Goal: Complete application form

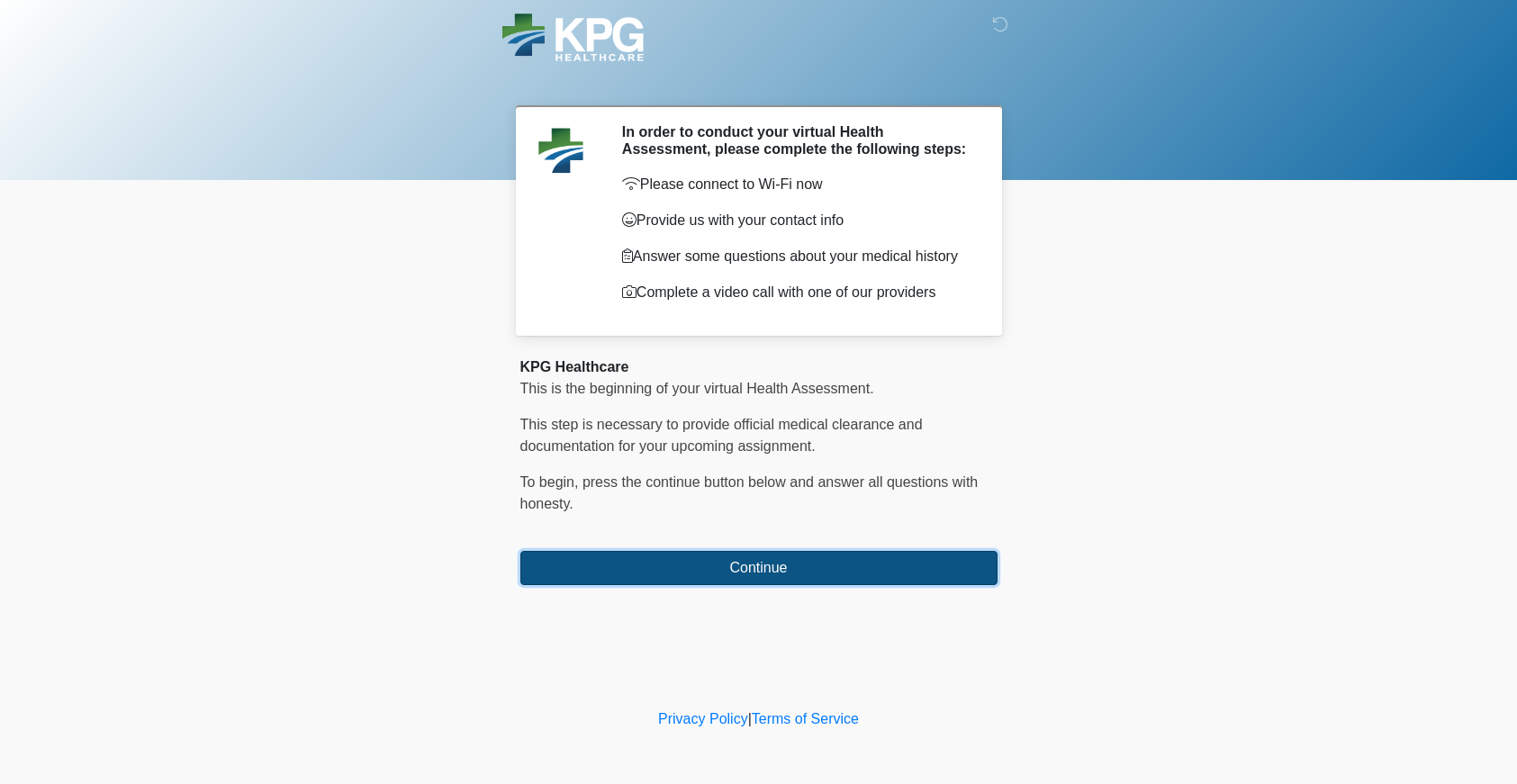
click at [828, 572] on button "Continue" at bounding box center [758, 568] width 477 height 35
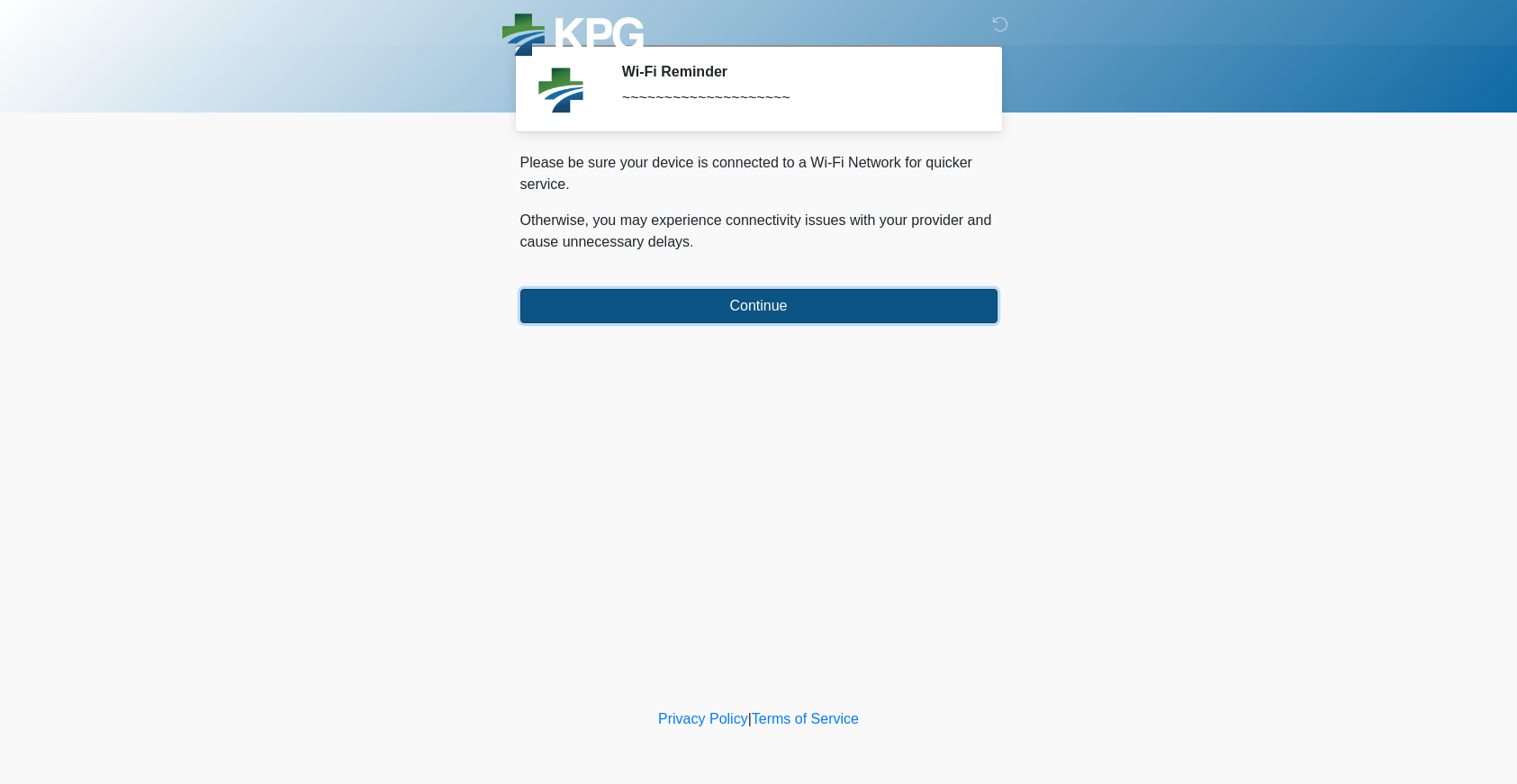
click at [818, 303] on button "Continue" at bounding box center [758, 306] width 477 height 35
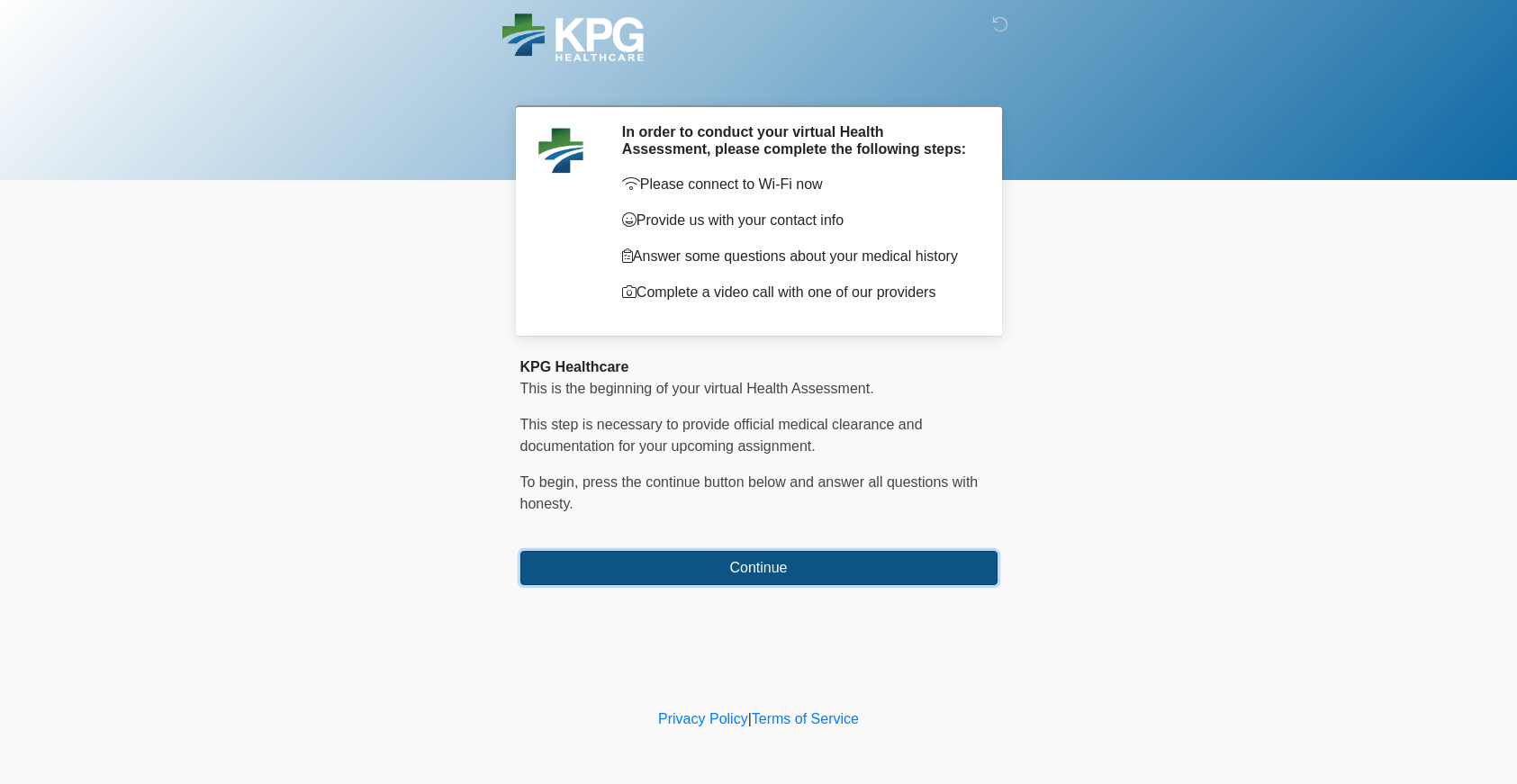
click at [665, 578] on button "Continue" at bounding box center [758, 568] width 477 height 35
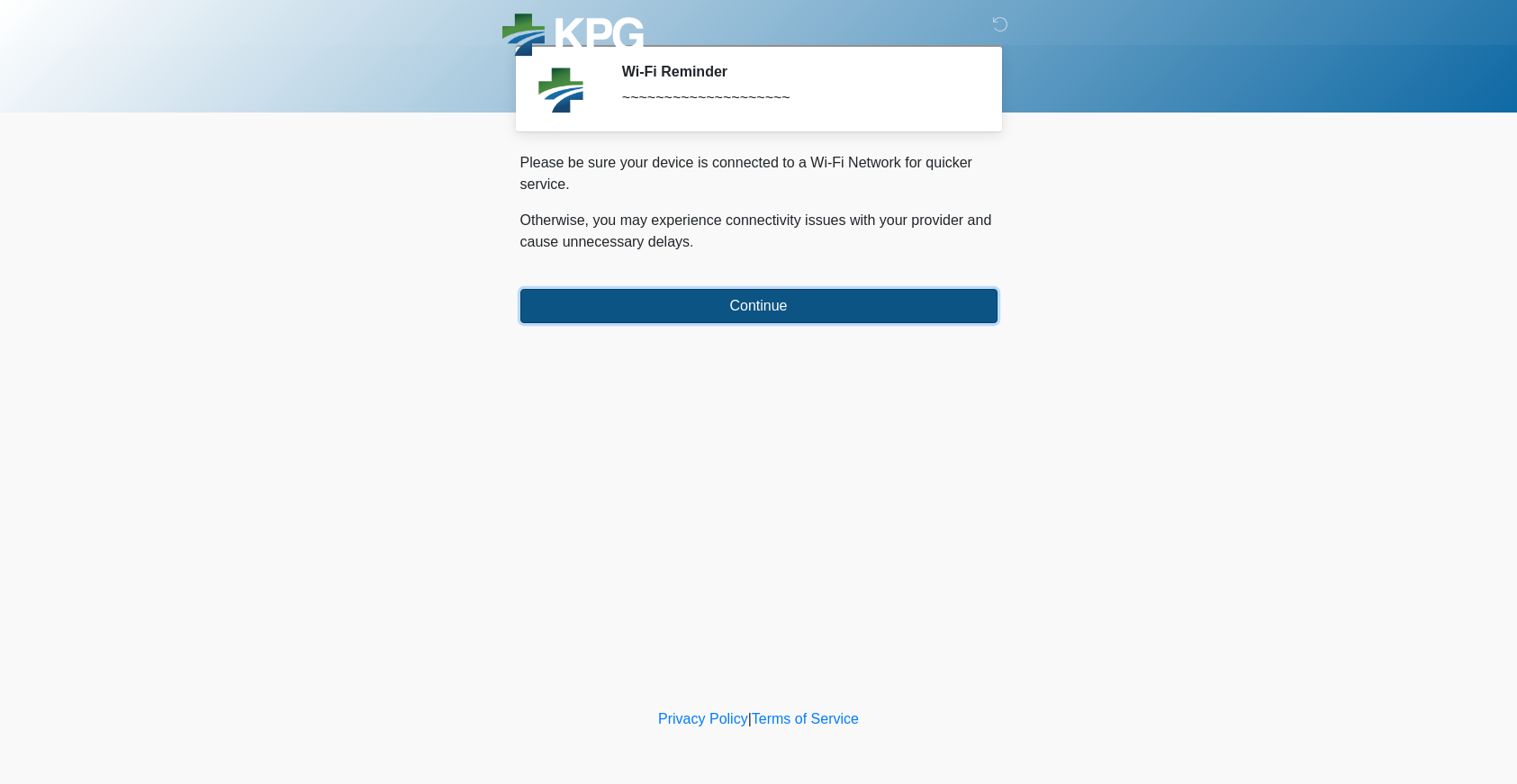
click at [822, 301] on button "Continue" at bounding box center [758, 306] width 477 height 35
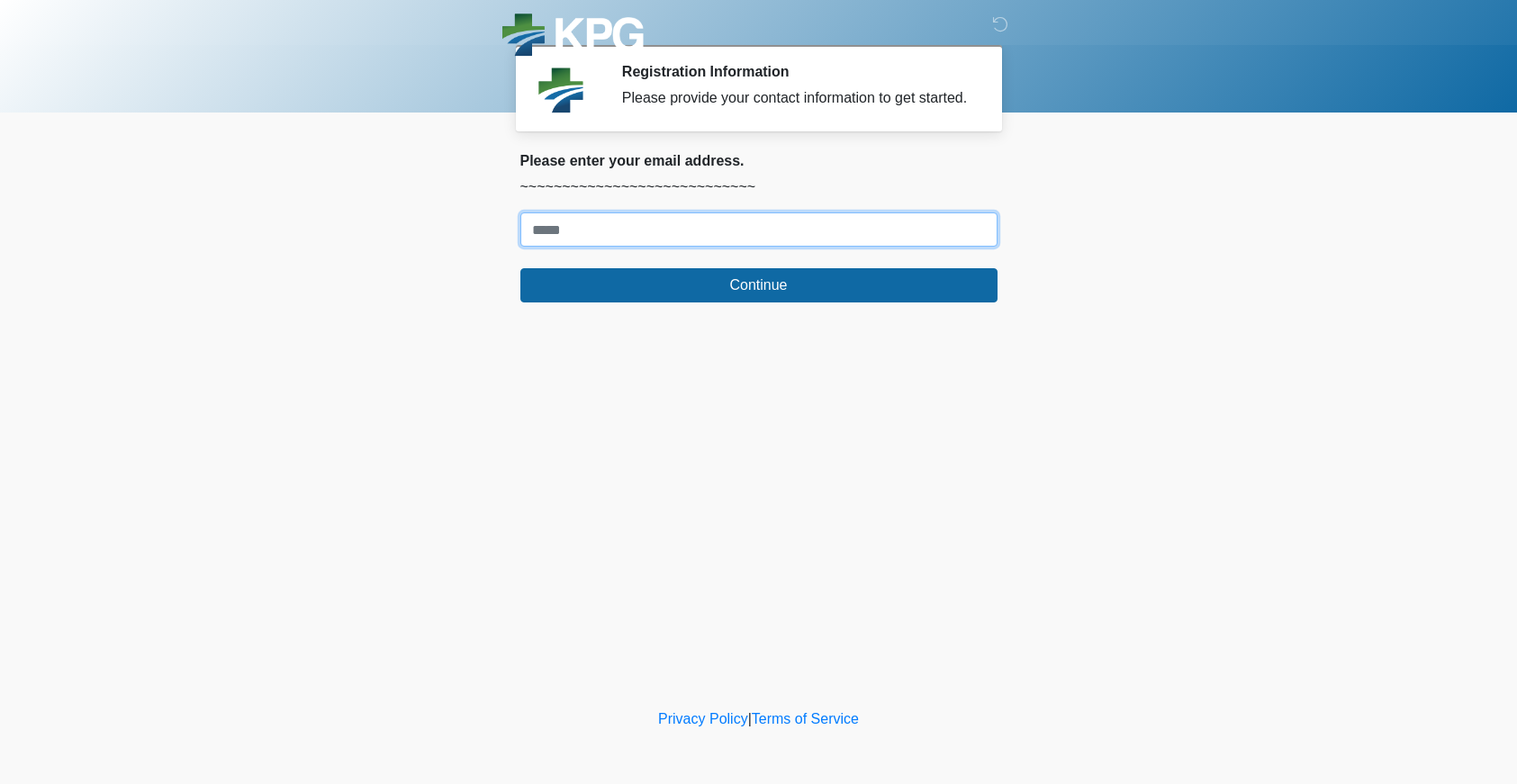
click at [752, 247] on input "Where should we email your response?" at bounding box center [758, 229] width 477 height 35
type input "**********"
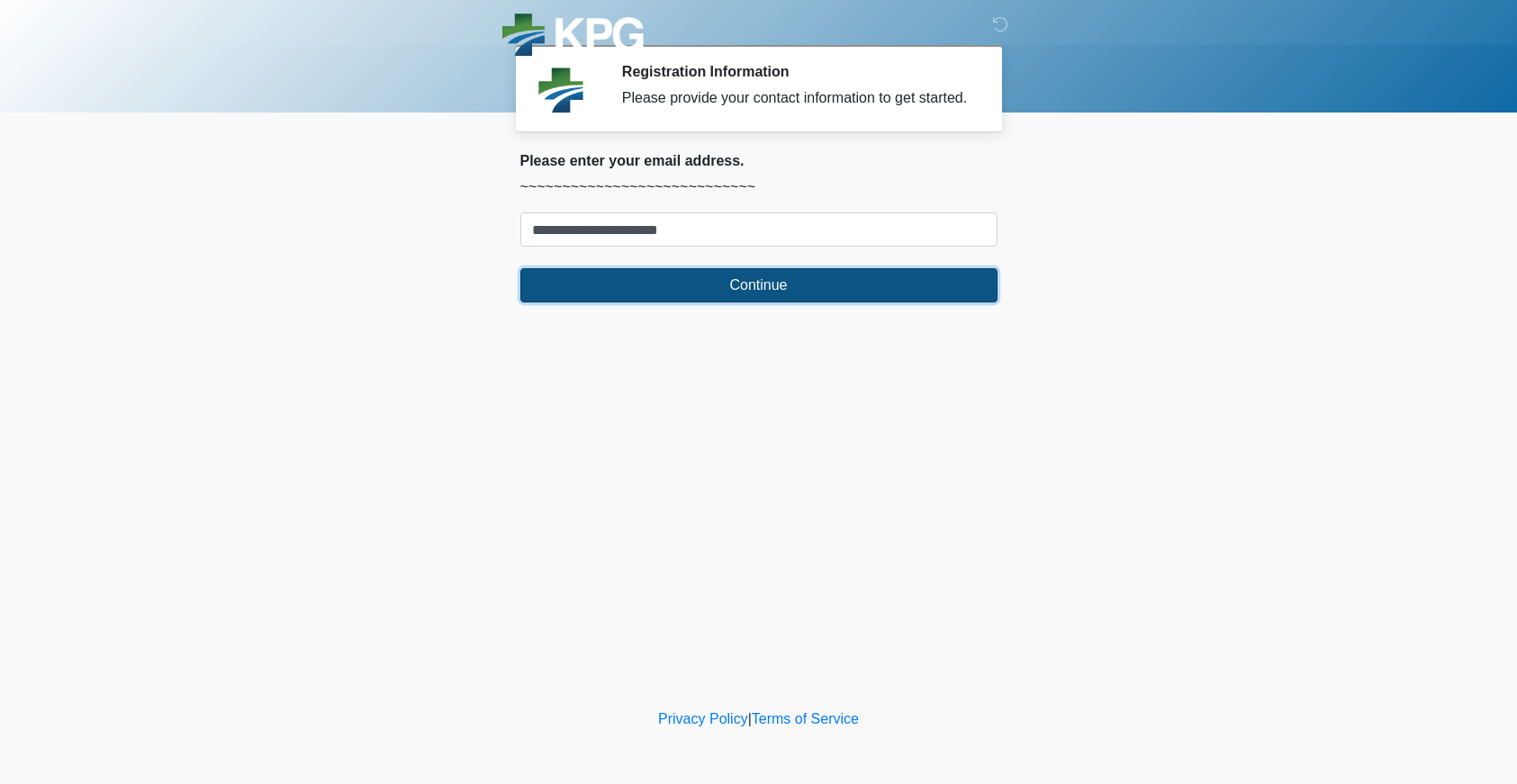
click at [706, 302] on button "Continue" at bounding box center [758, 286] width 477 height 35
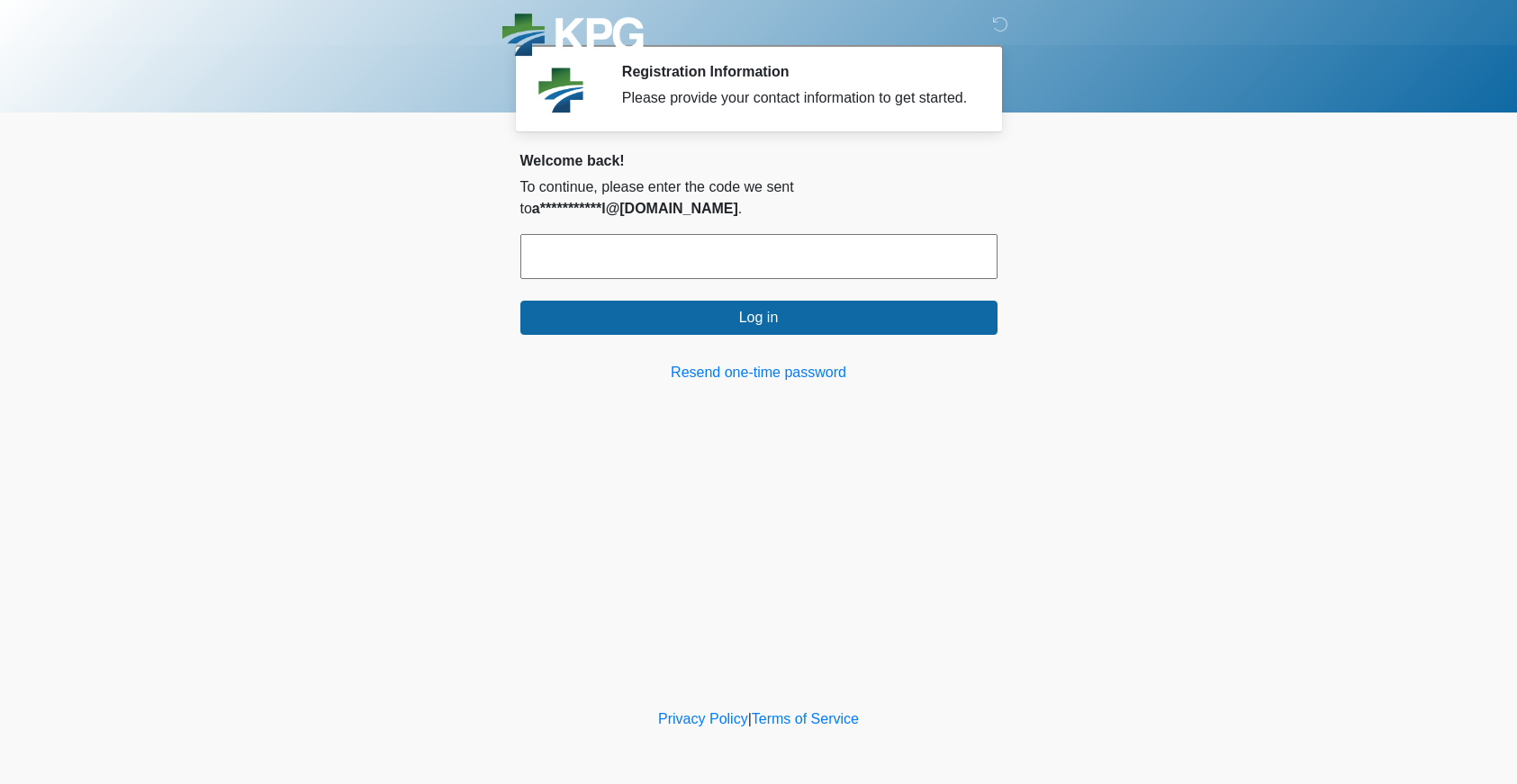
click at [720, 242] on input "text" at bounding box center [758, 256] width 477 height 45
paste input "******"
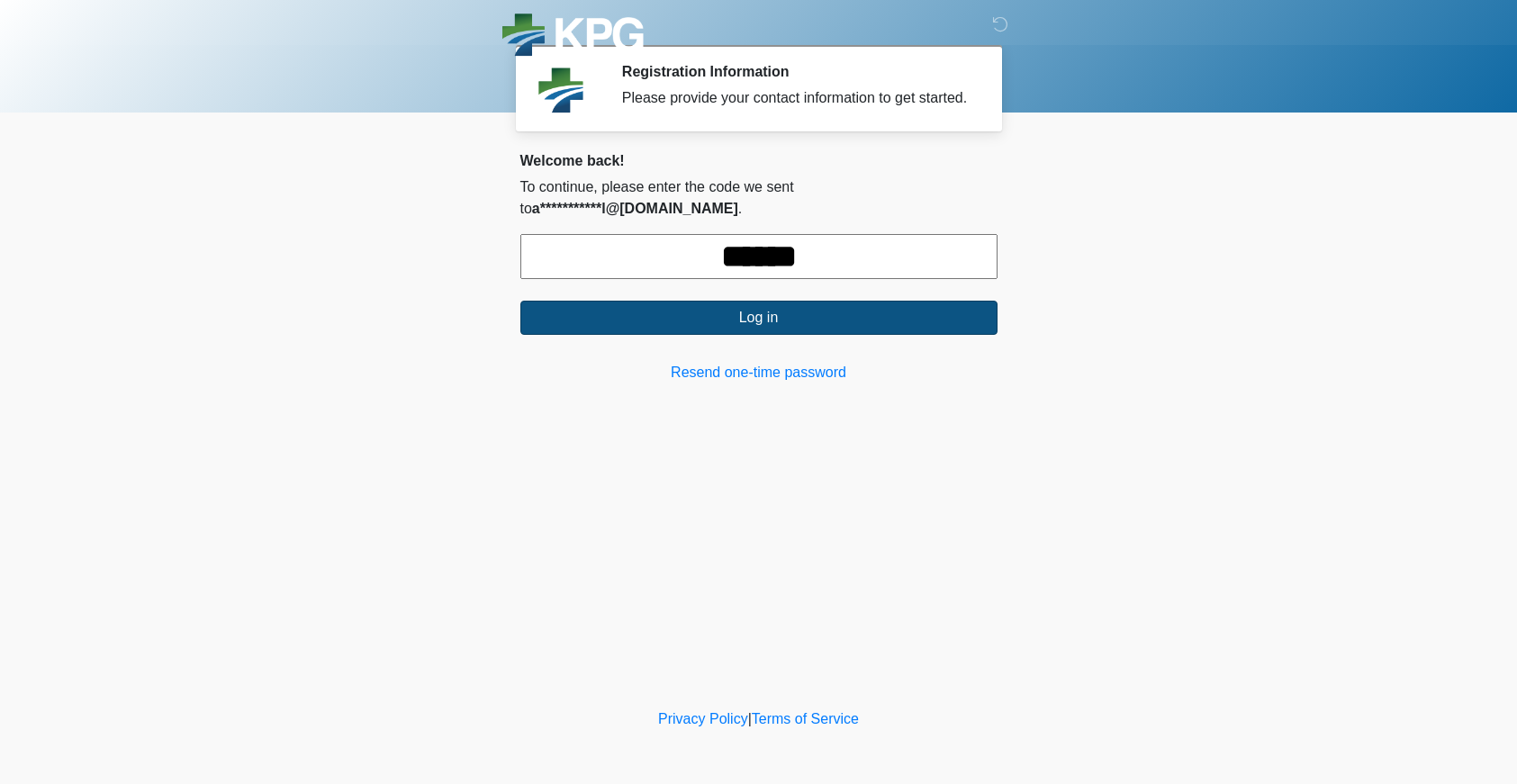
type input "******"
click at [689, 326] on button "Log in" at bounding box center [758, 318] width 477 height 35
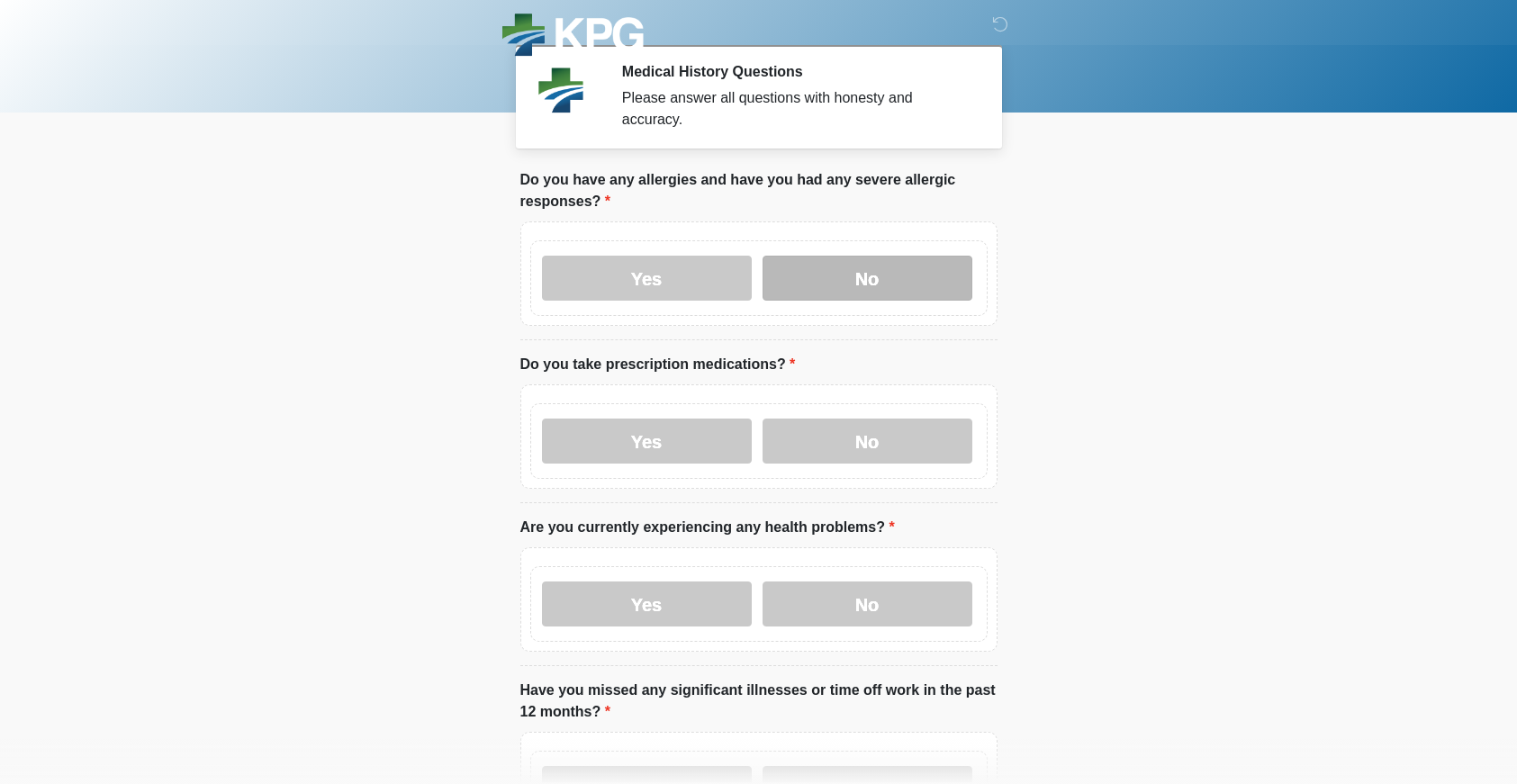
click at [819, 294] on label "No" at bounding box center [867, 278] width 209 height 45
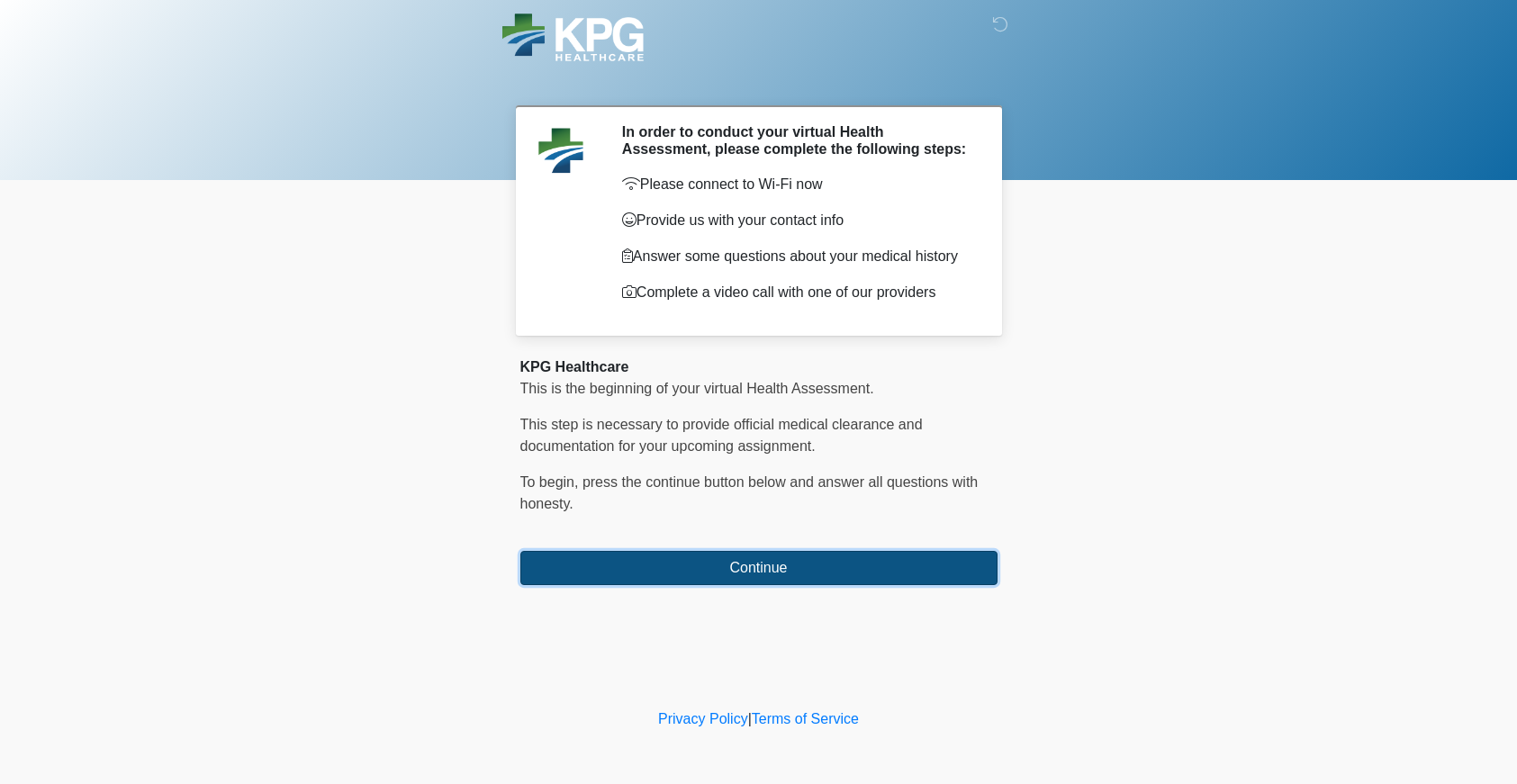
click at [750, 562] on button "Continue" at bounding box center [758, 568] width 477 height 35
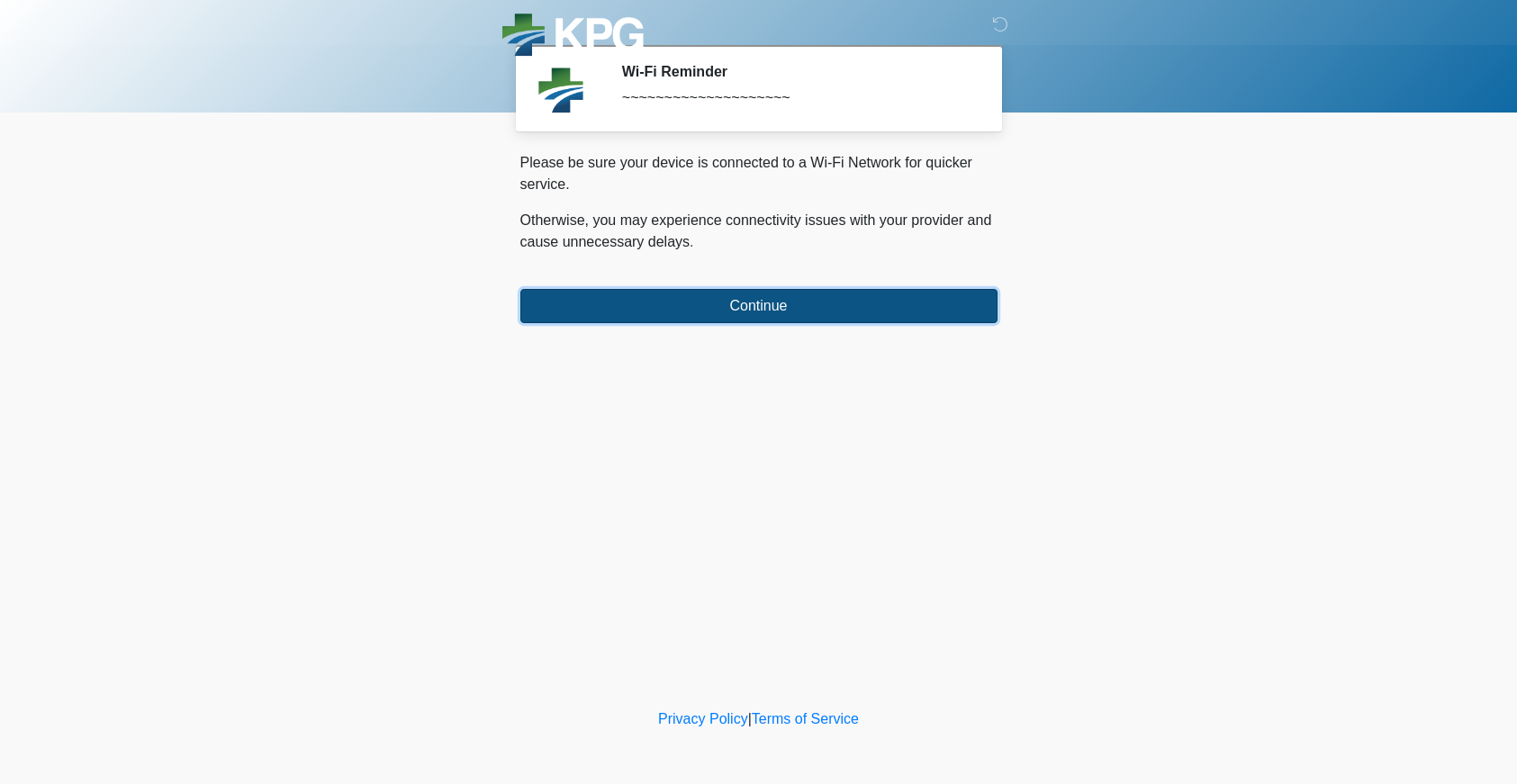
click at [775, 308] on button "Continue" at bounding box center [758, 306] width 477 height 35
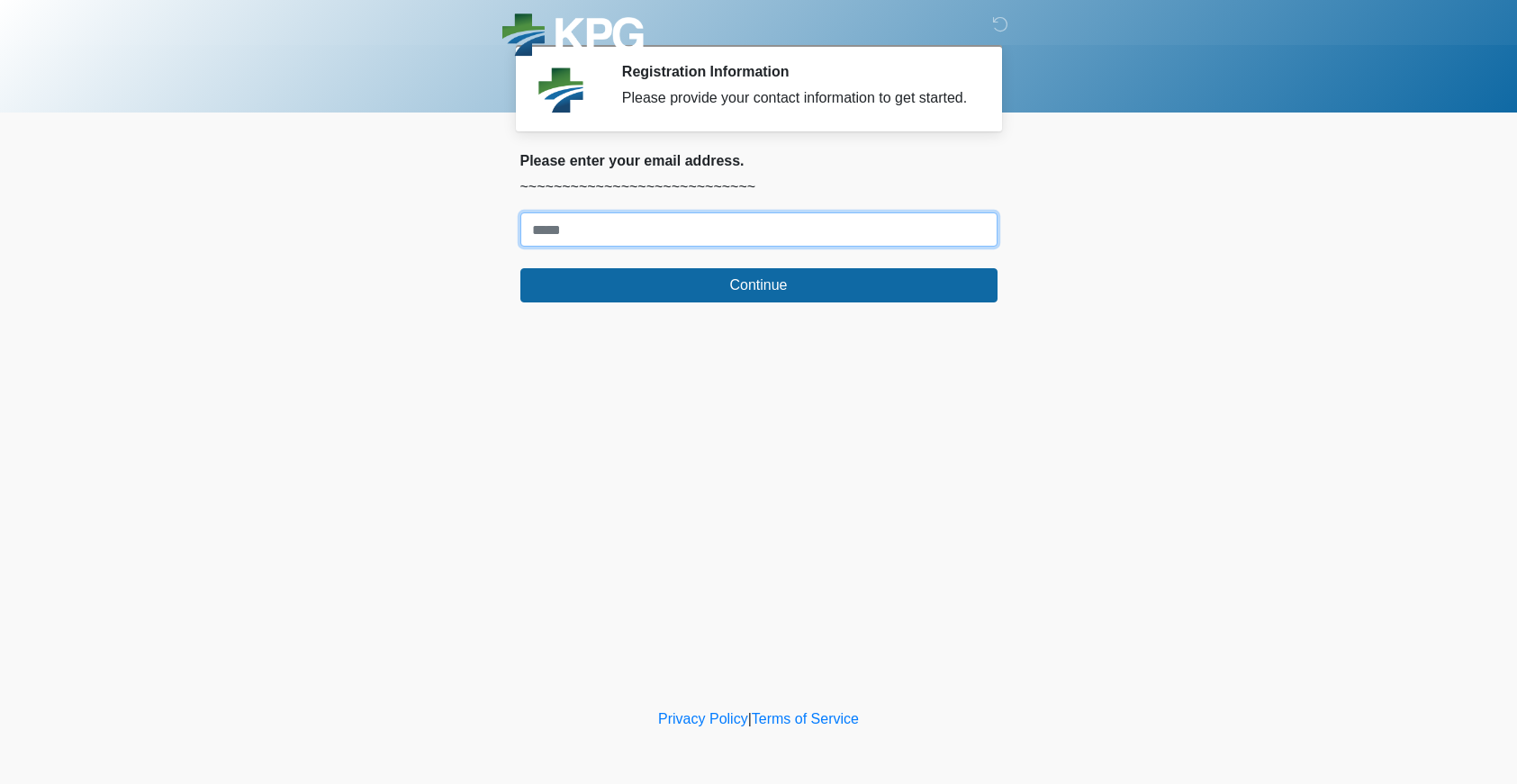
click at [736, 247] on input "Where should we email your response?" at bounding box center [758, 229] width 477 height 35
type input "**********"
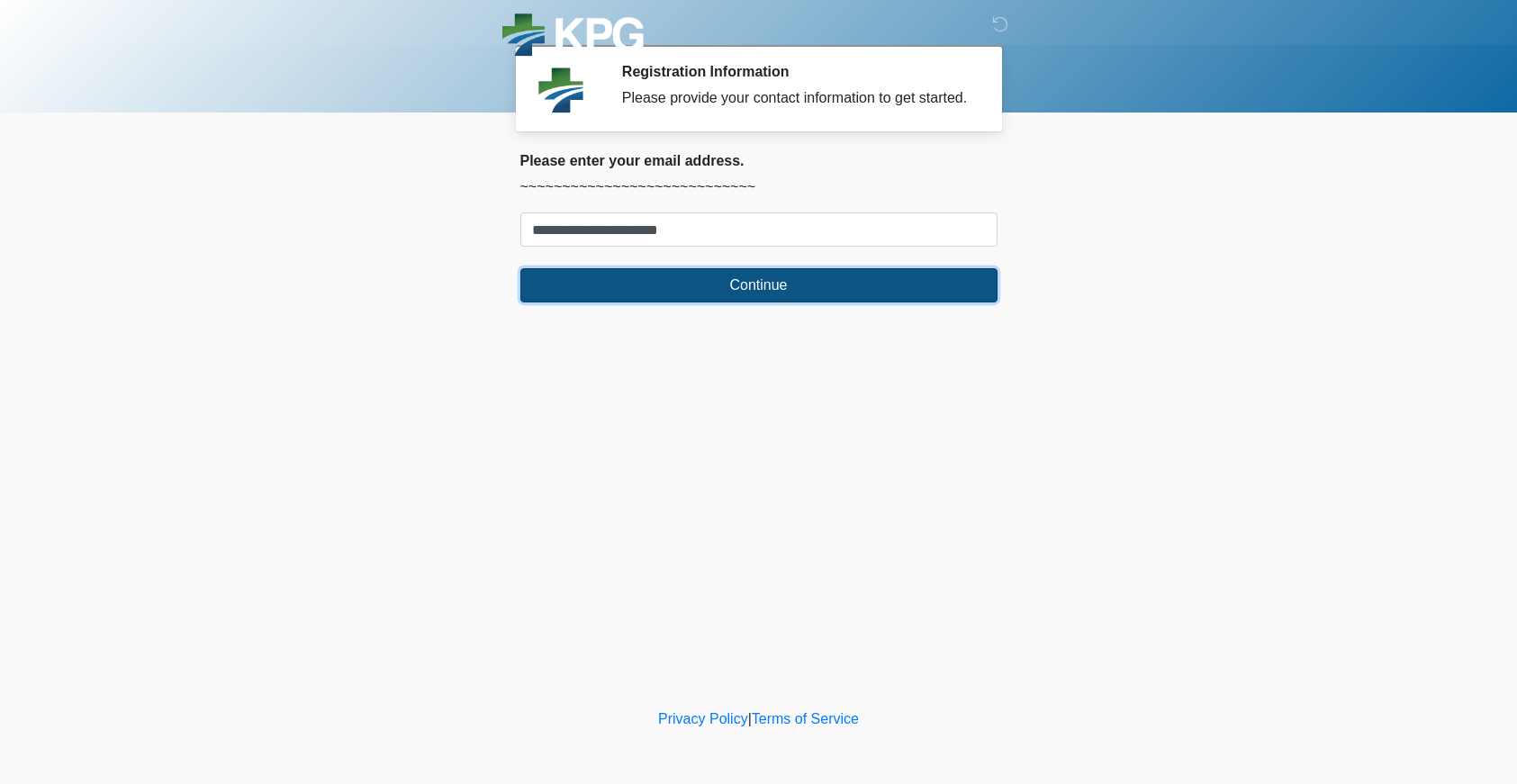
click at [739, 296] on button "Continue" at bounding box center [758, 286] width 477 height 35
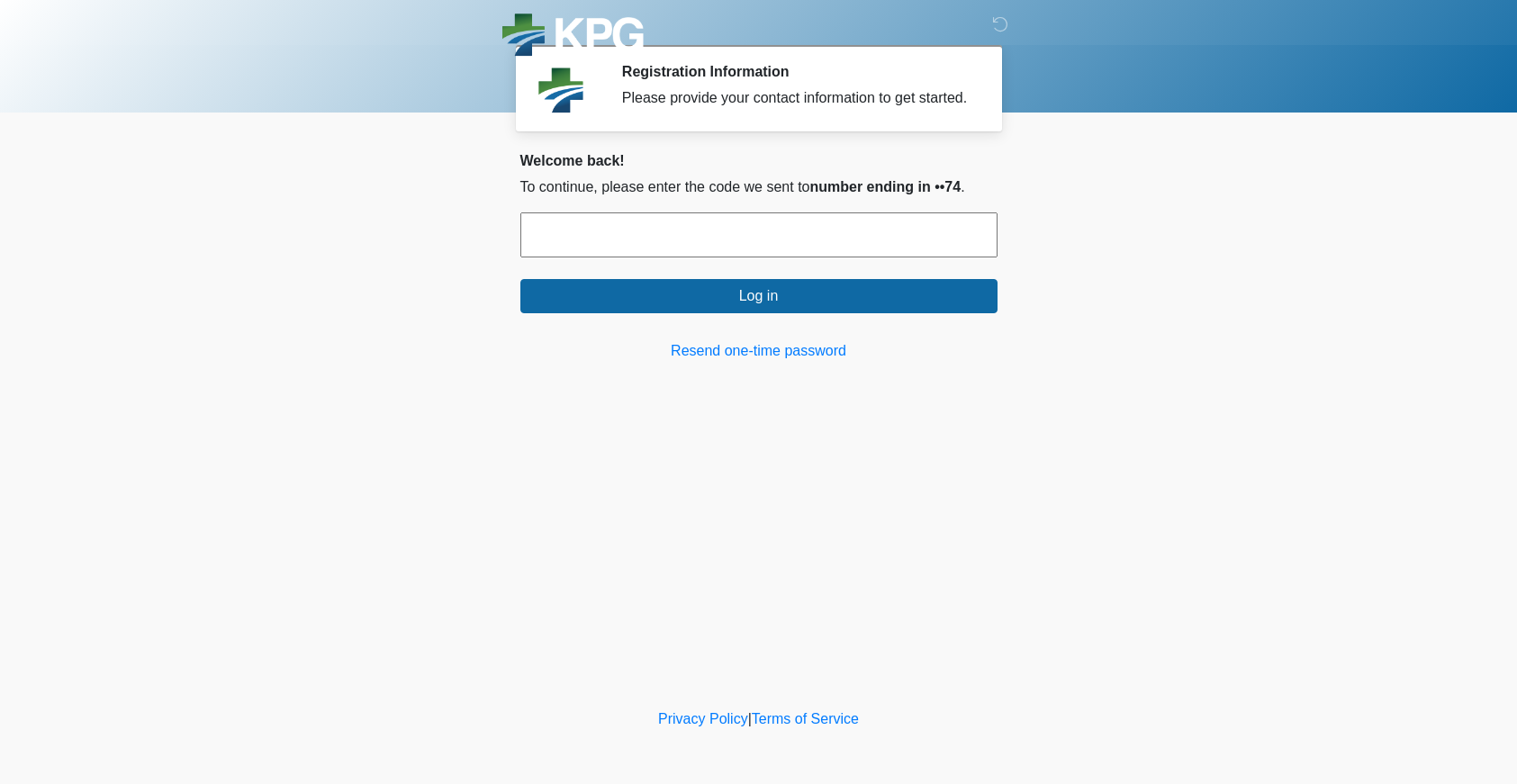
click at [689, 241] on input "text" at bounding box center [758, 234] width 477 height 45
paste input "******"
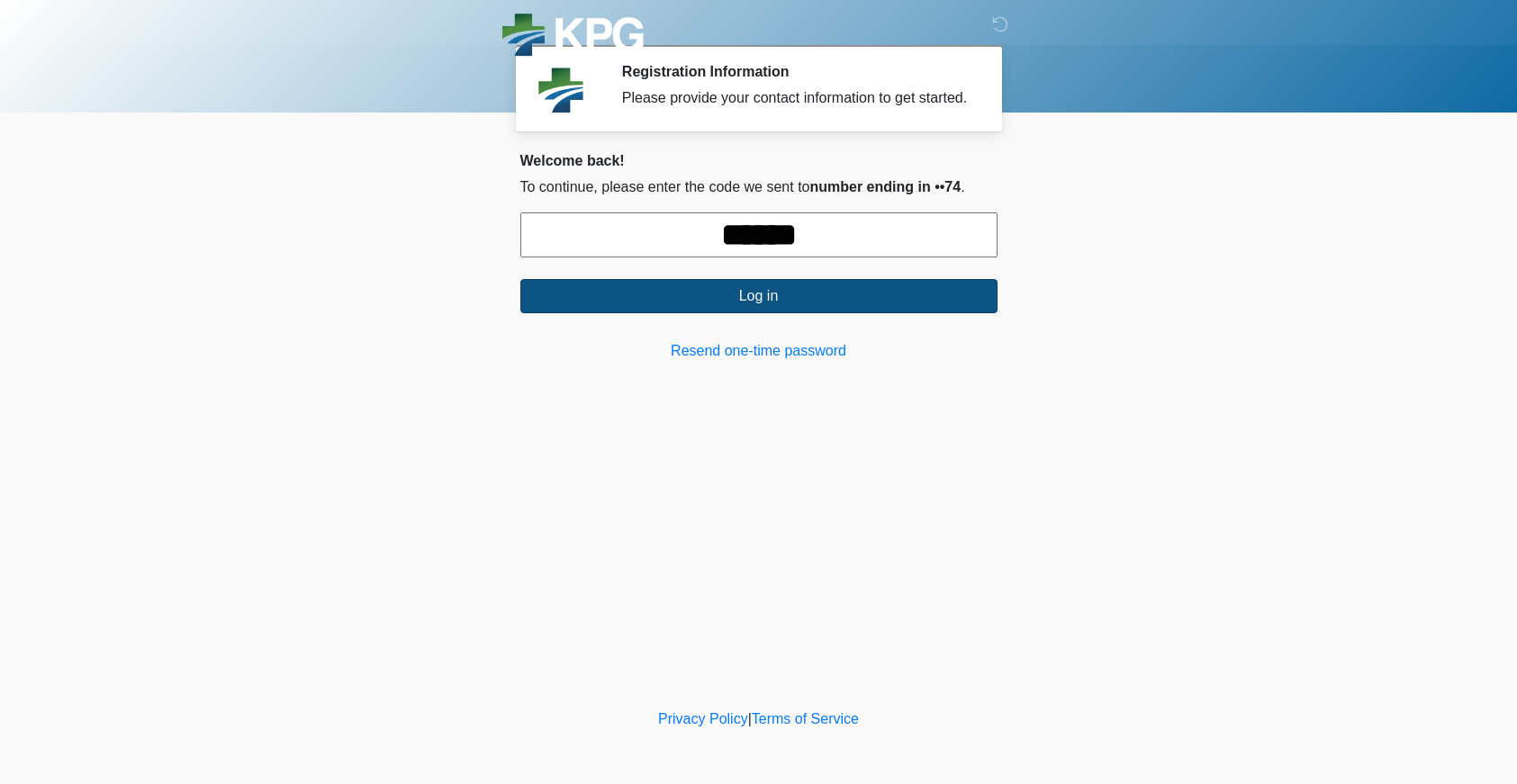
type input "******"
click at [717, 313] on button "Log in" at bounding box center [758, 296] width 477 height 35
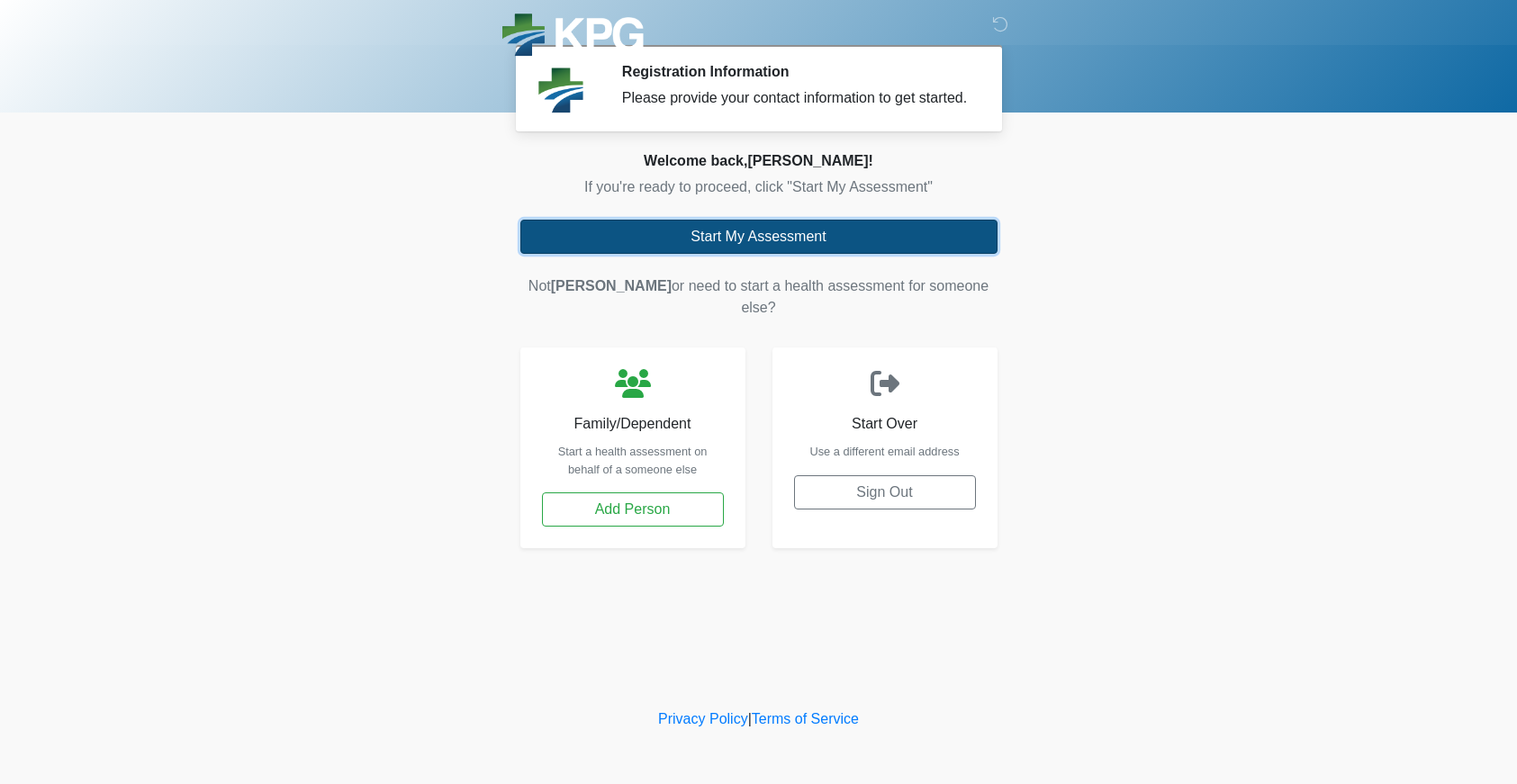
click at [819, 250] on button "Start My Assessment" at bounding box center [758, 237] width 477 height 35
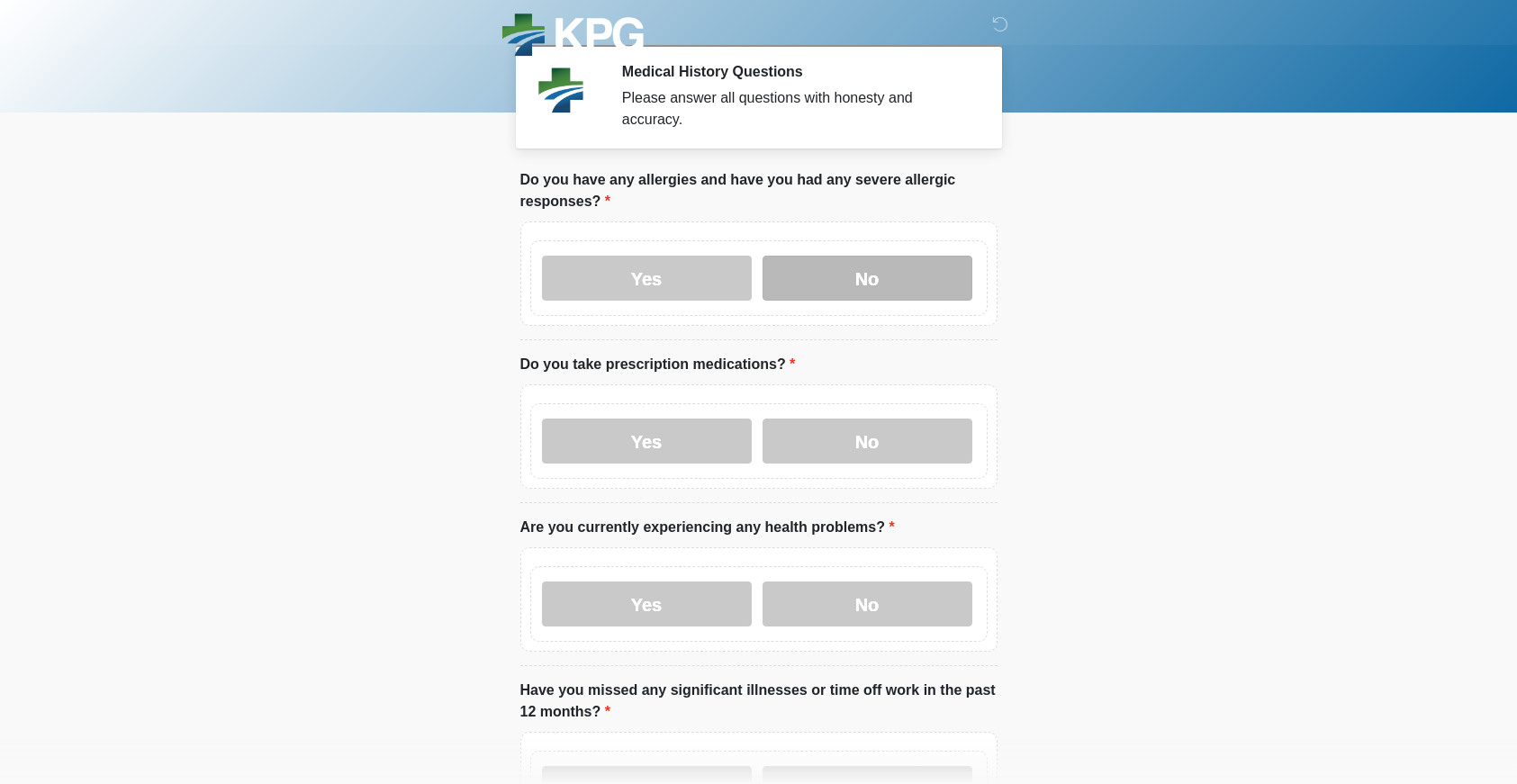
click at [821, 280] on label "No" at bounding box center [867, 278] width 209 height 45
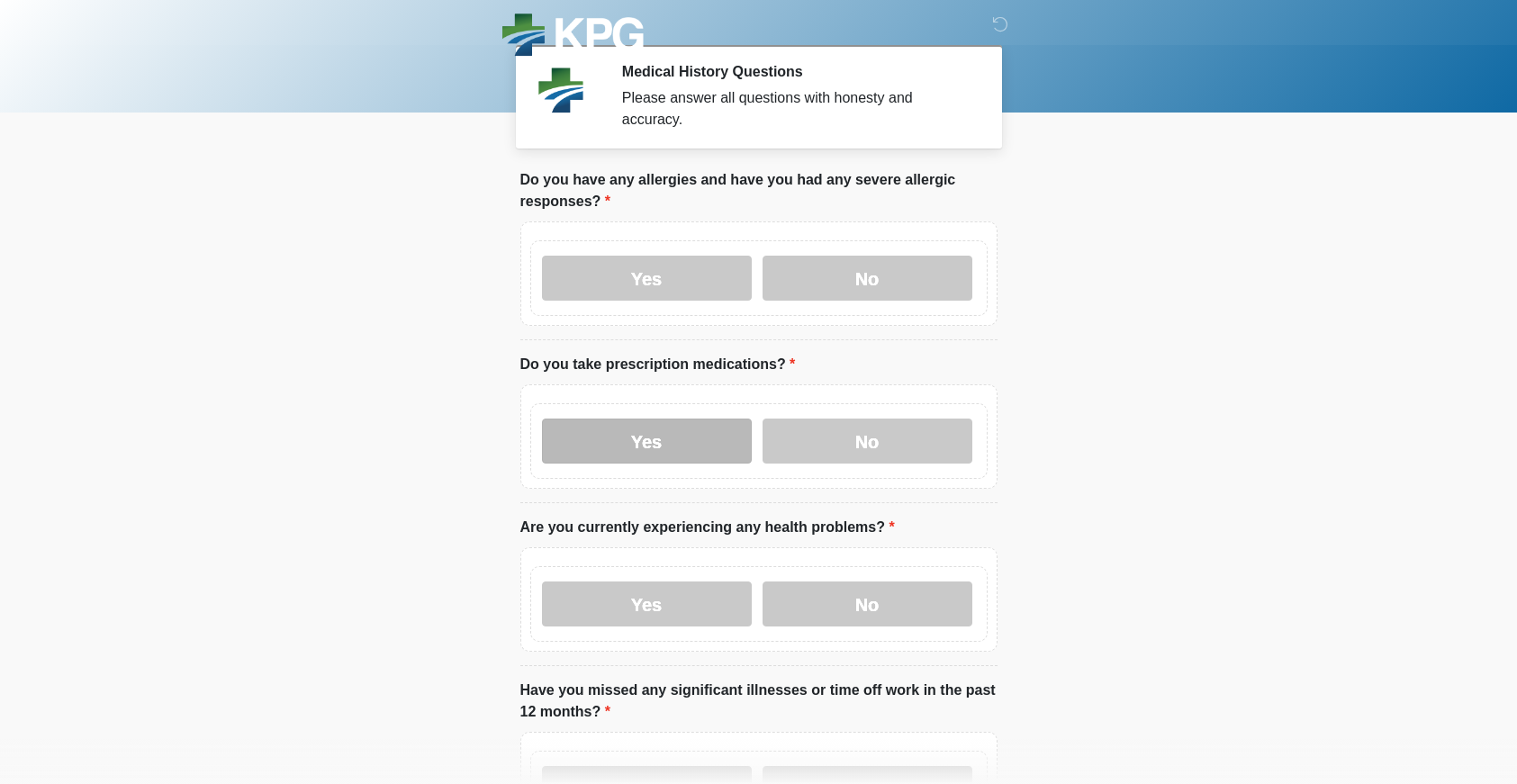
click at [679, 439] on label "Yes" at bounding box center [647, 441] width 209 height 45
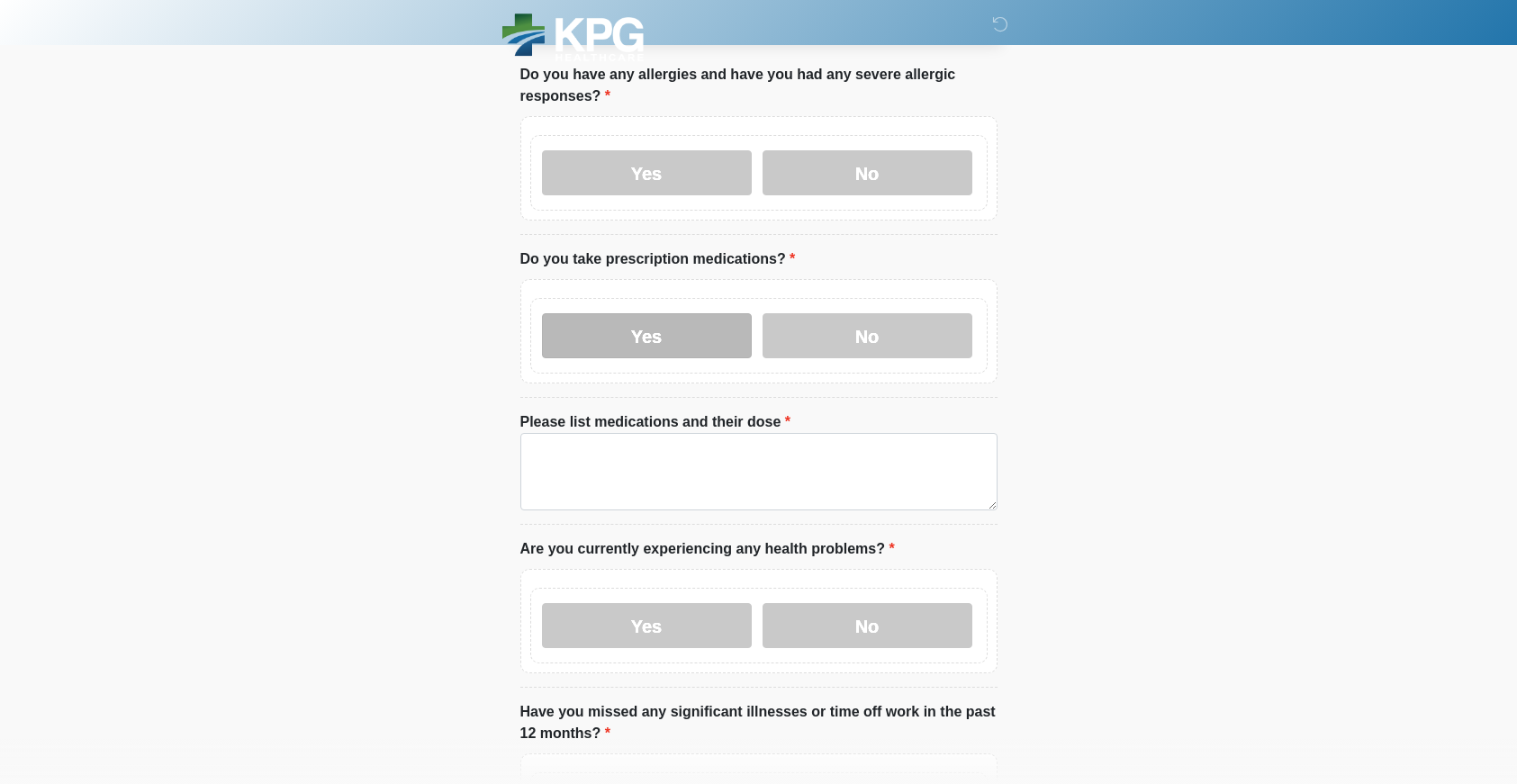
scroll to position [110, 0]
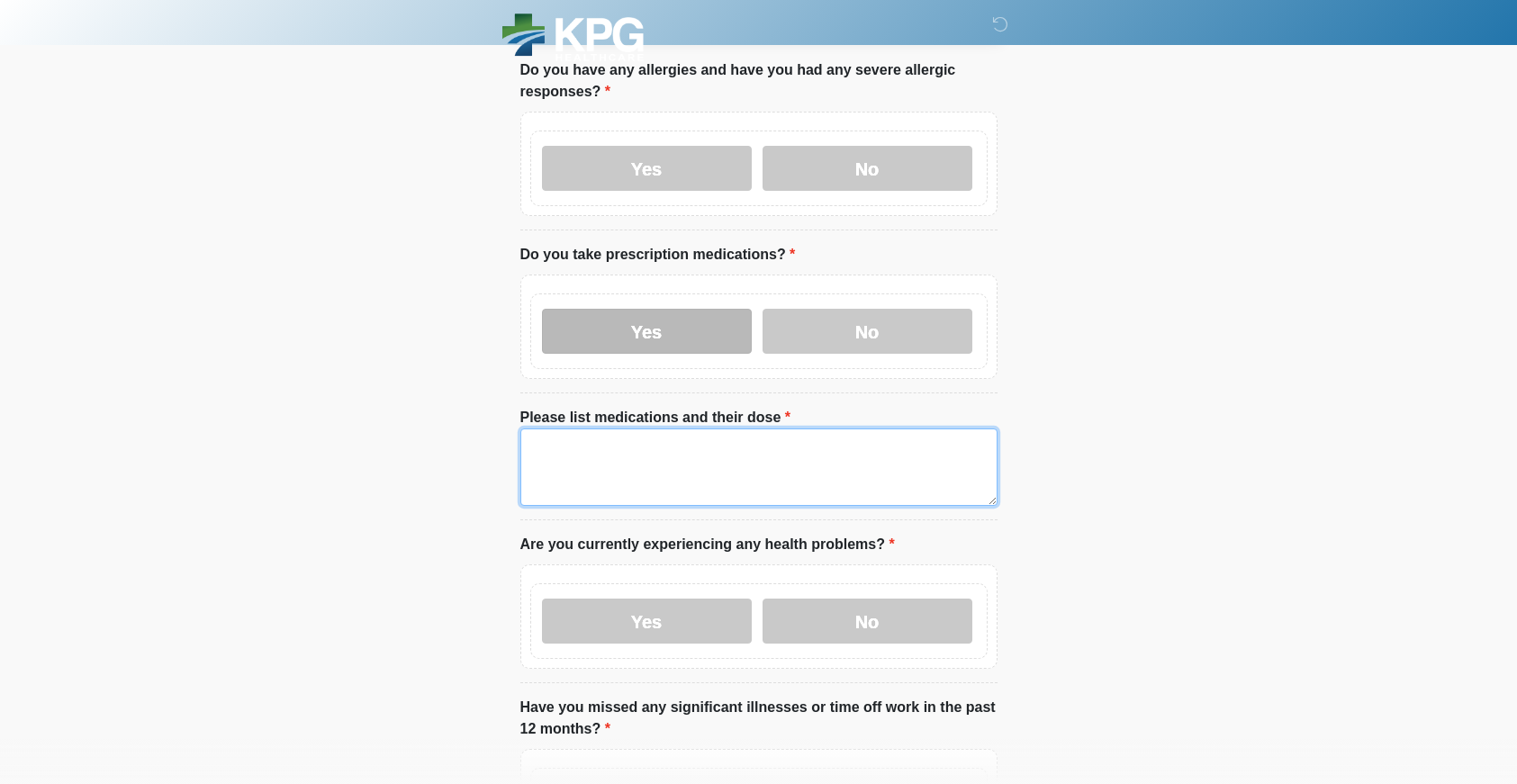
click at [679, 439] on textarea "Please list medications and their dose" at bounding box center [758, 467] width 477 height 77
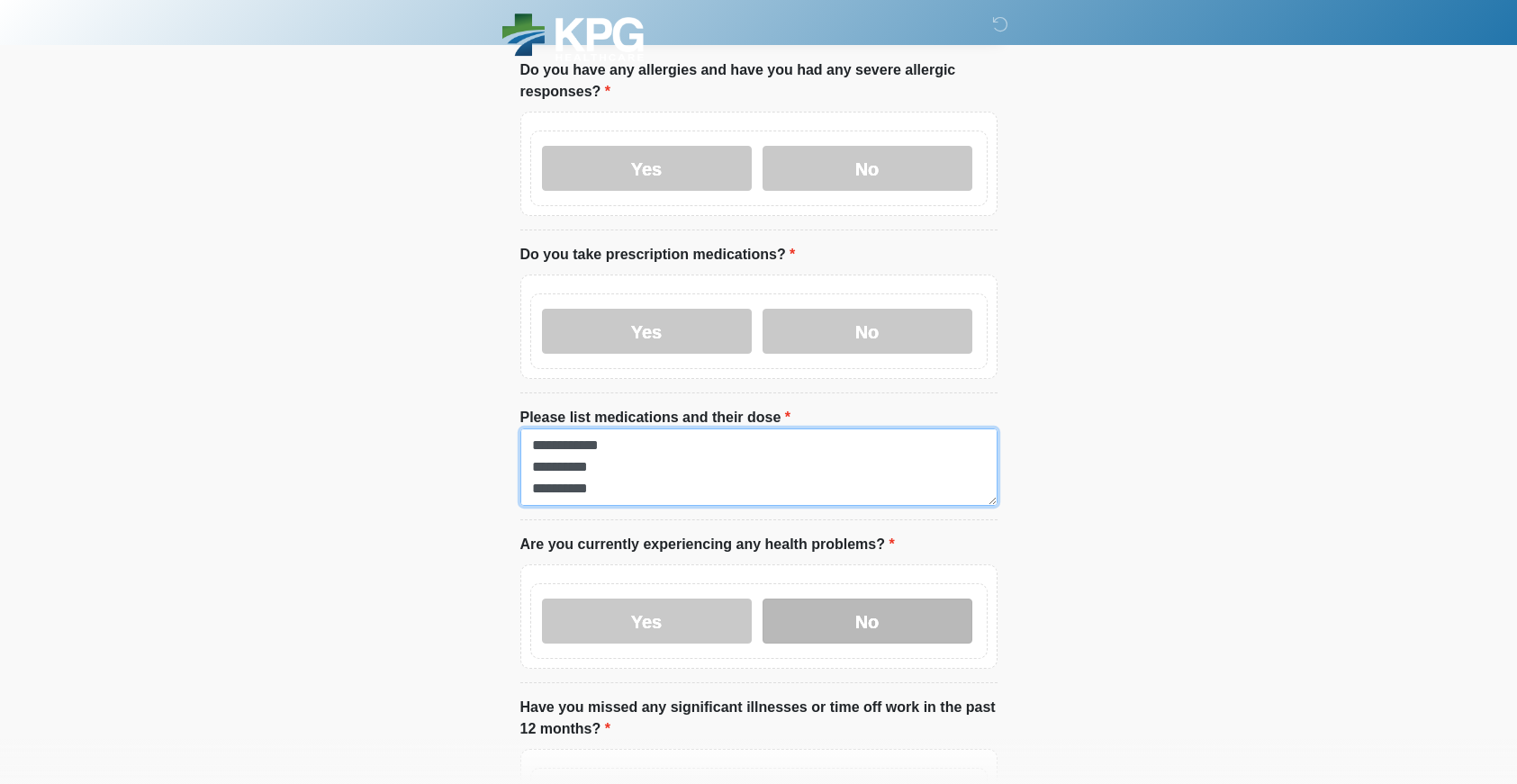
type textarea "**********"
click at [851, 618] on label "No" at bounding box center [867, 620] width 209 height 45
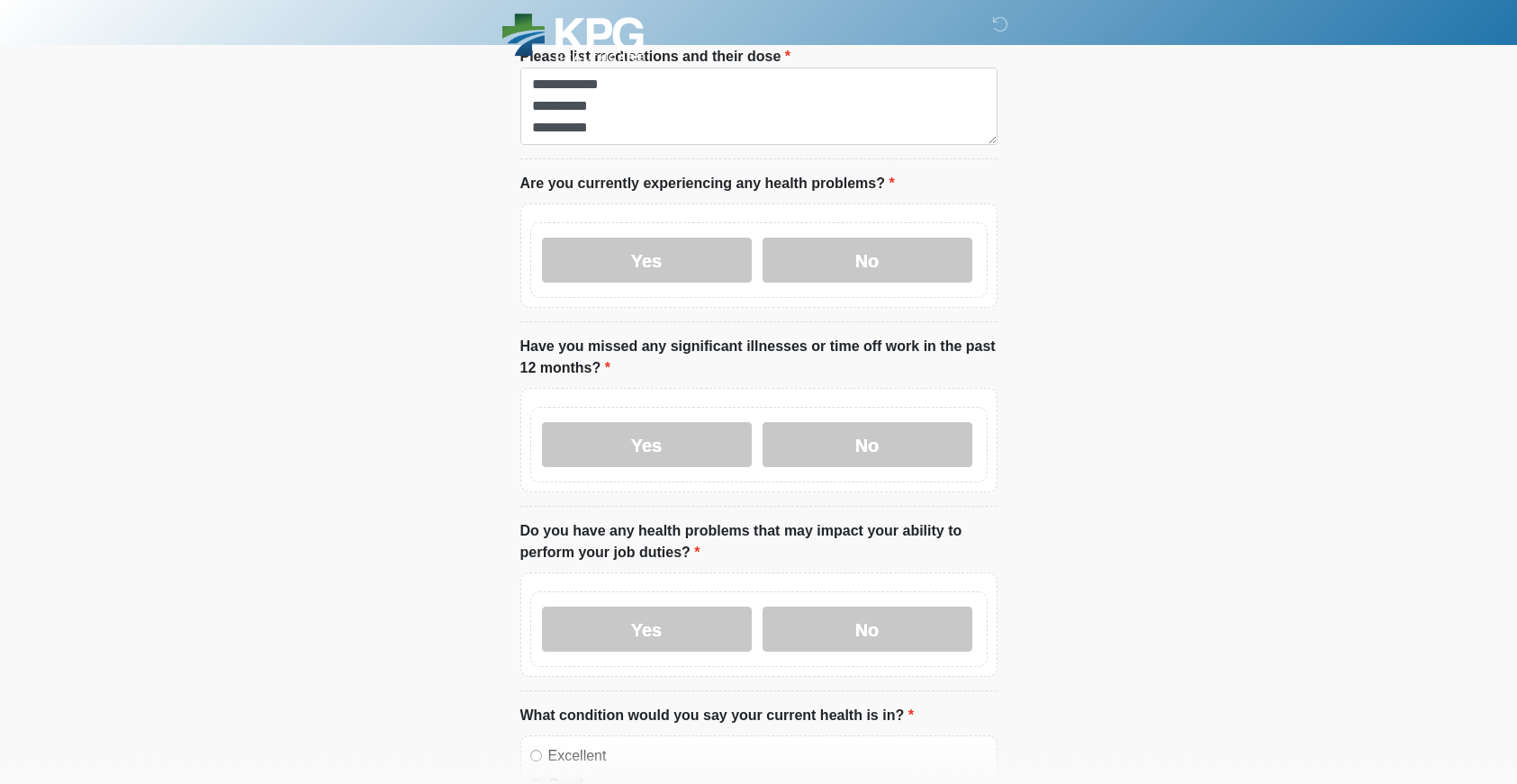
scroll to position [475, 0]
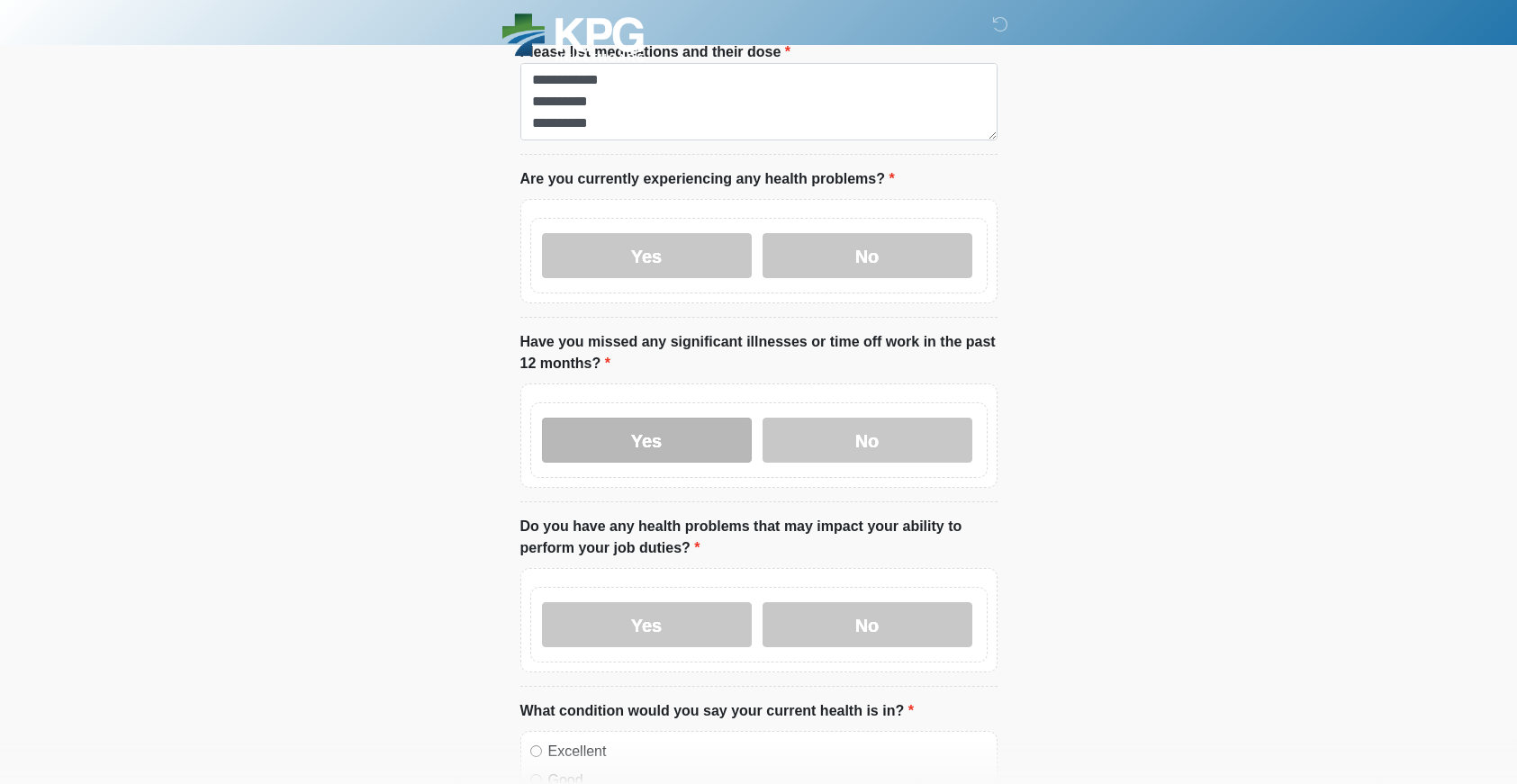
click at [647, 444] on label "Yes" at bounding box center [647, 440] width 209 height 45
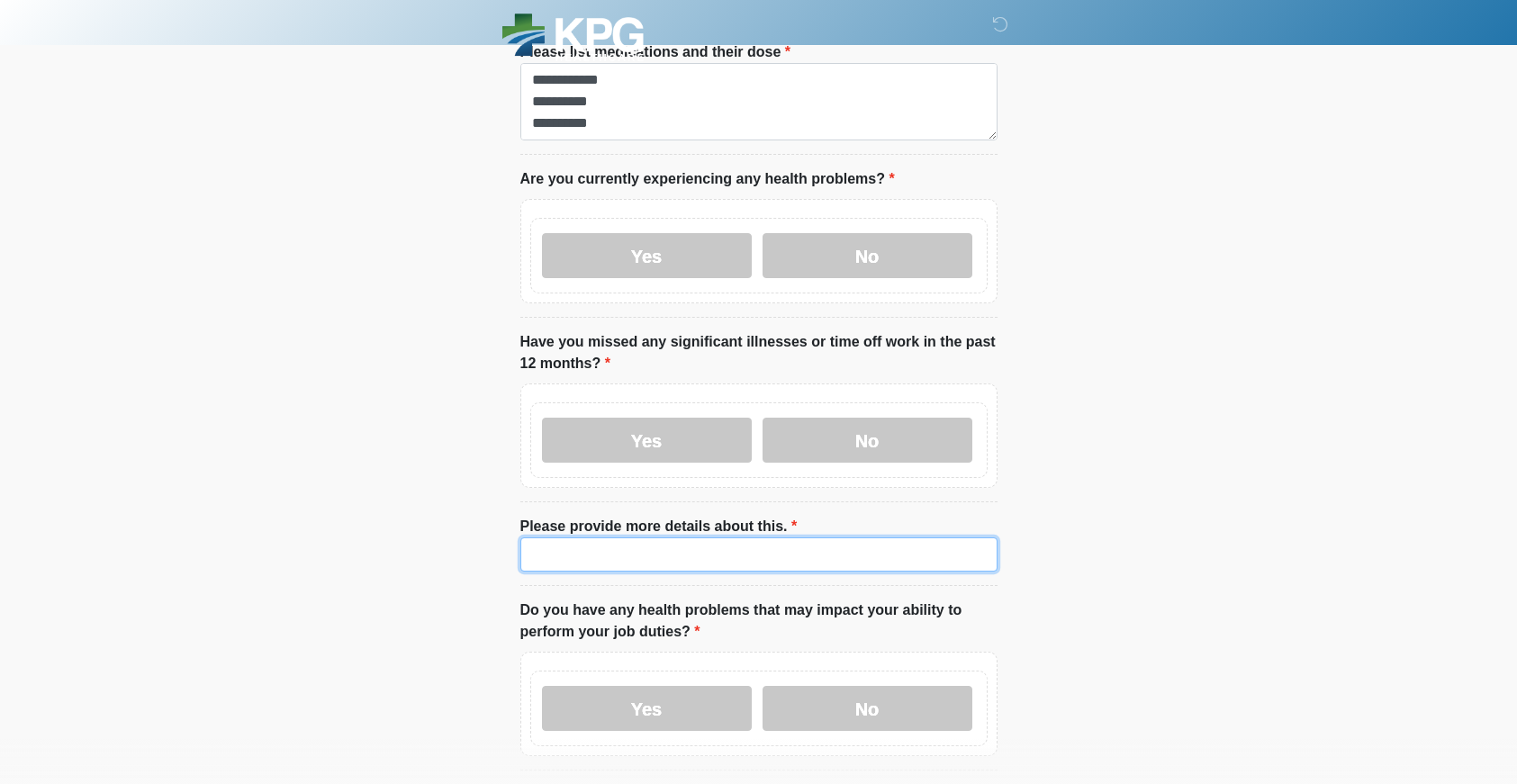
click at [750, 555] on input "Please provide more details about this." at bounding box center [758, 555] width 477 height 35
type input "**********"
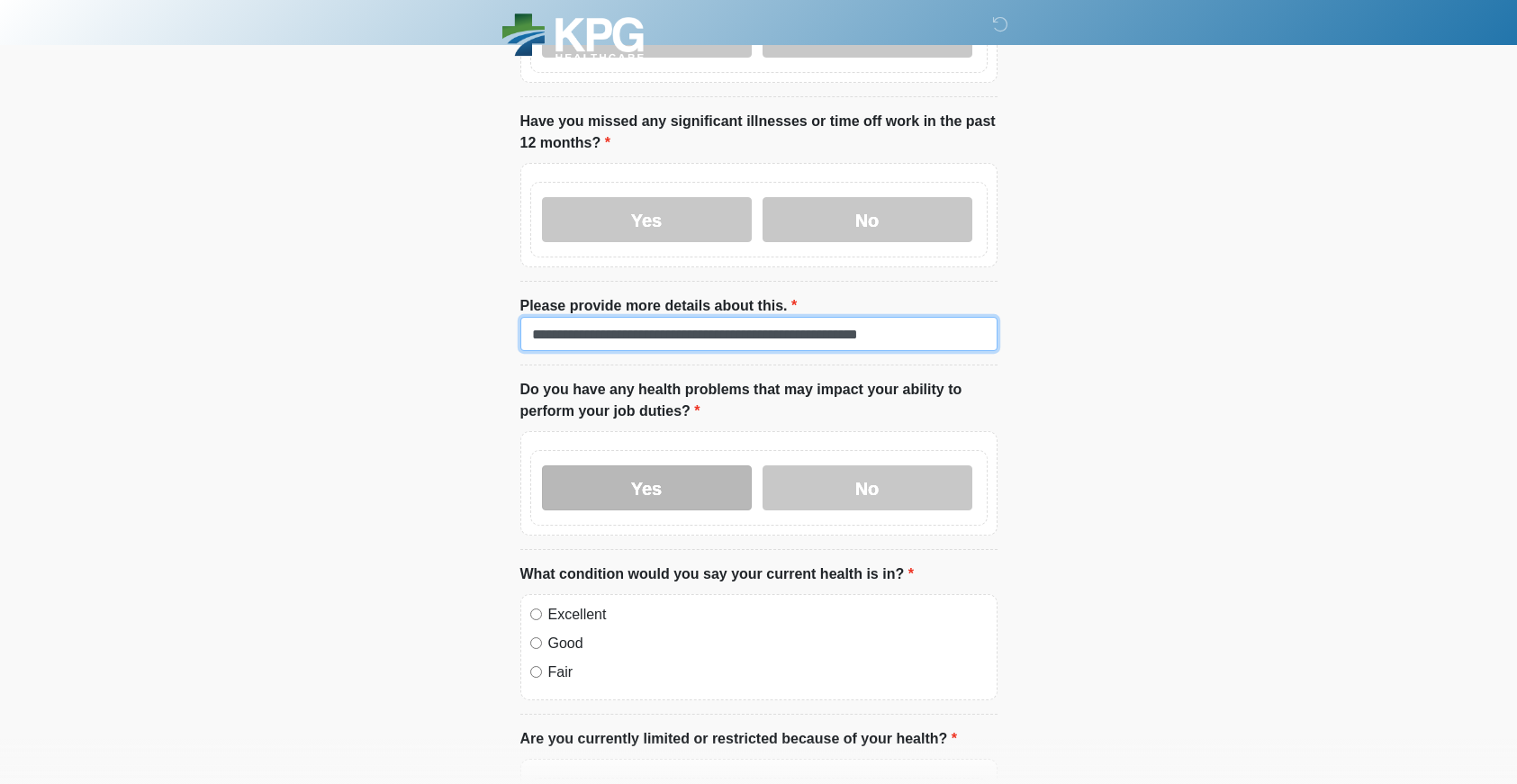
scroll to position [700, 0]
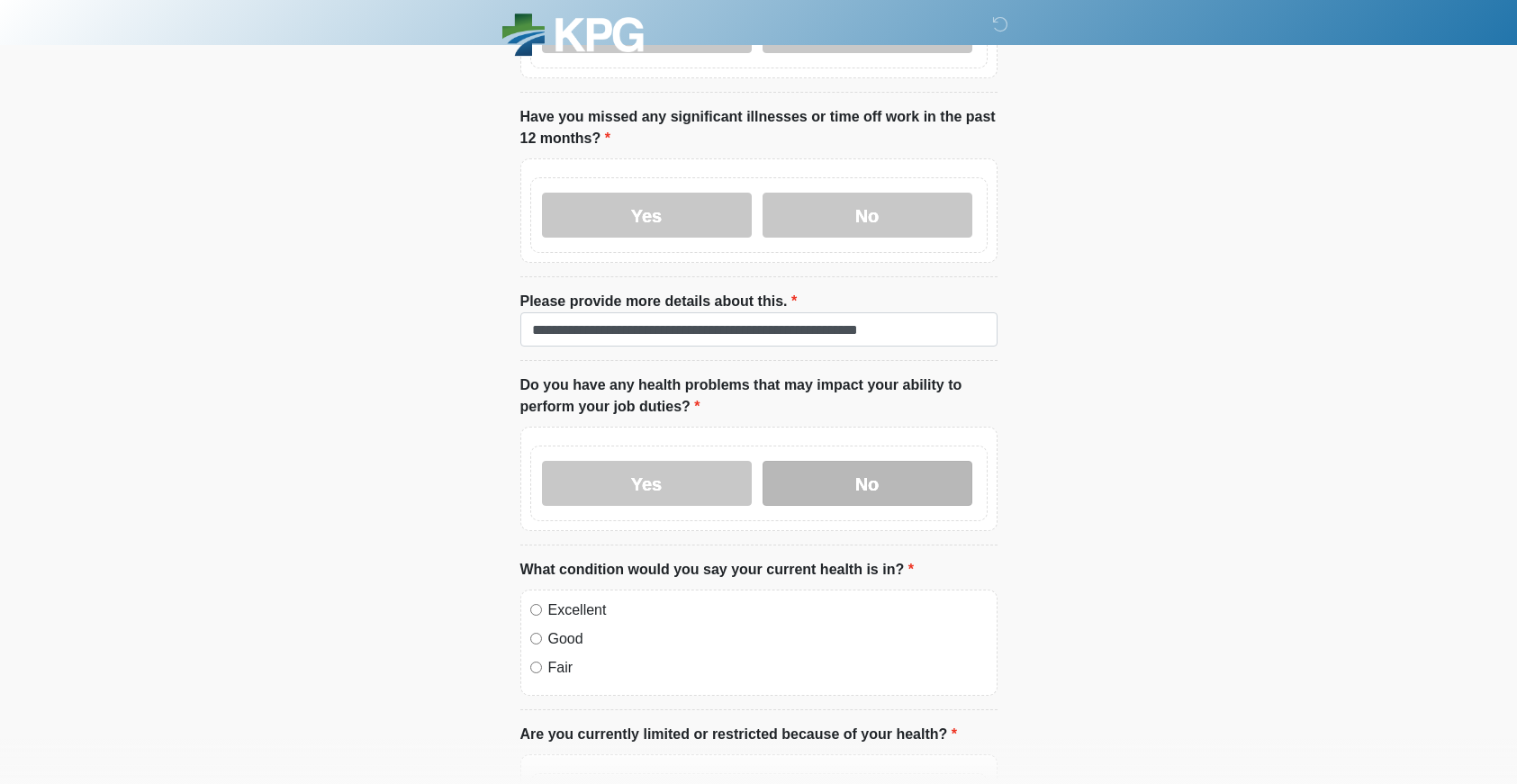
click at [809, 480] on label "No" at bounding box center [867, 483] width 209 height 45
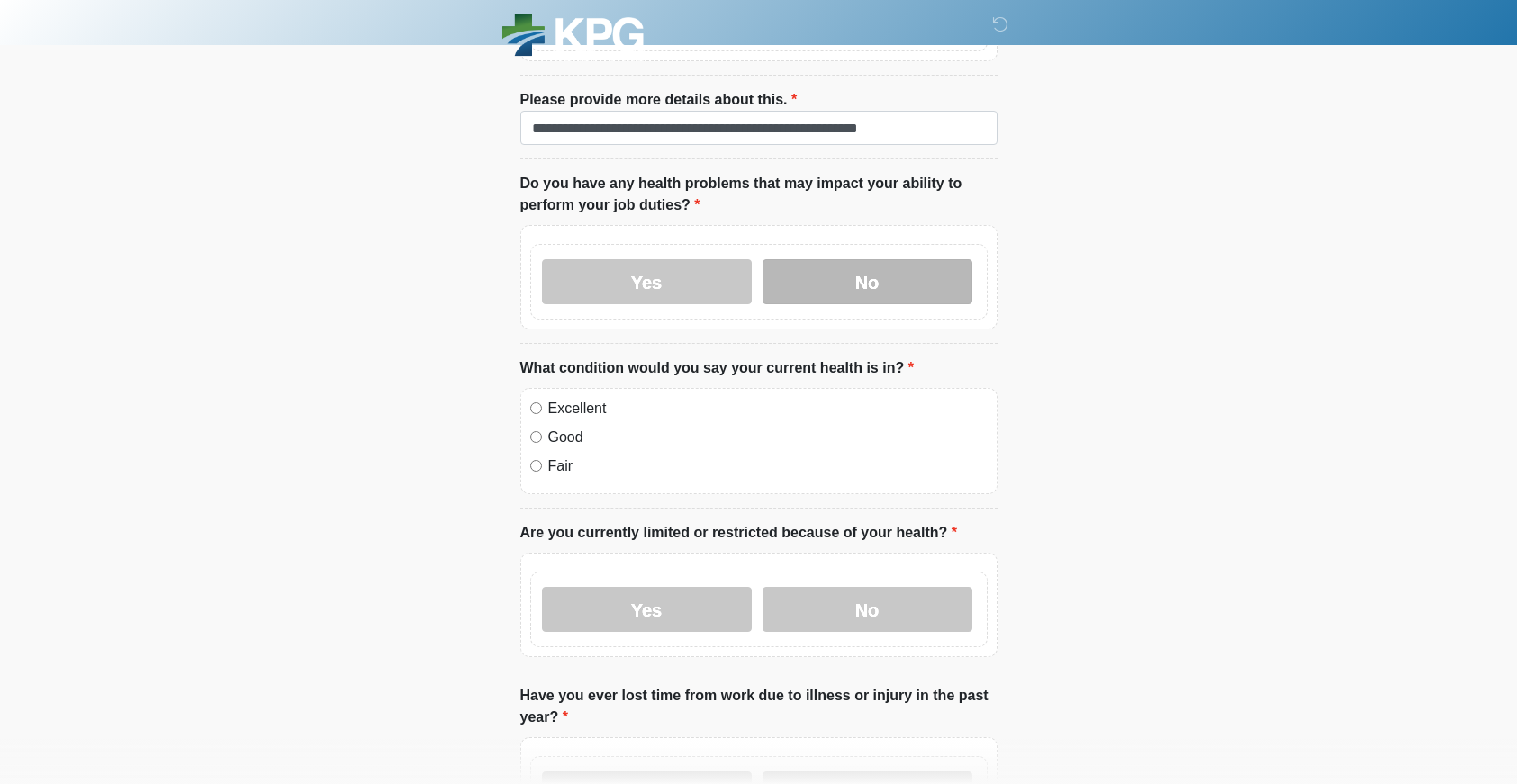
scroll to position [902, 0]
click at [572, 434] on label "Good" at bounding box center [768, 437] width 439 height 22
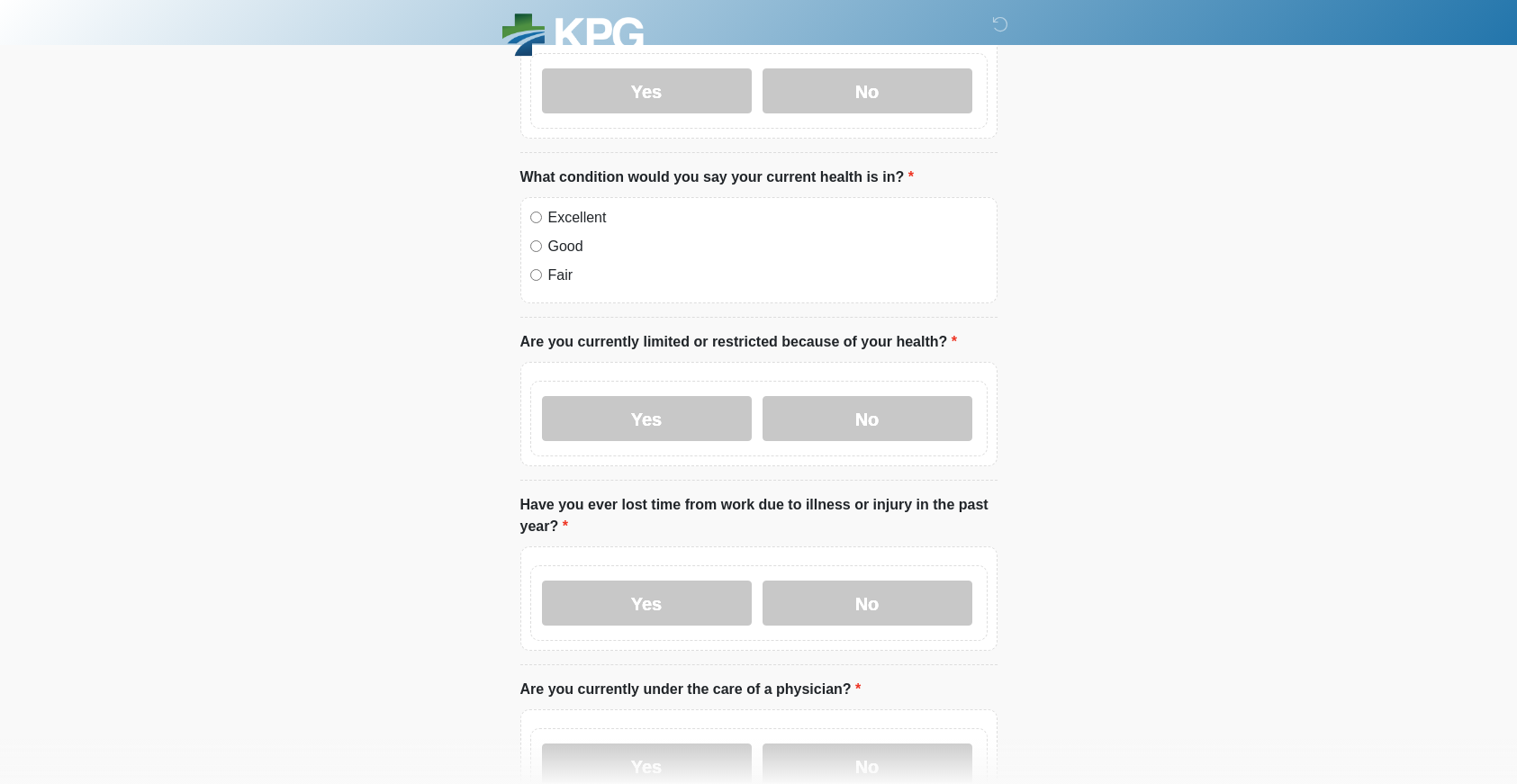
scroll to position [1099, 0]
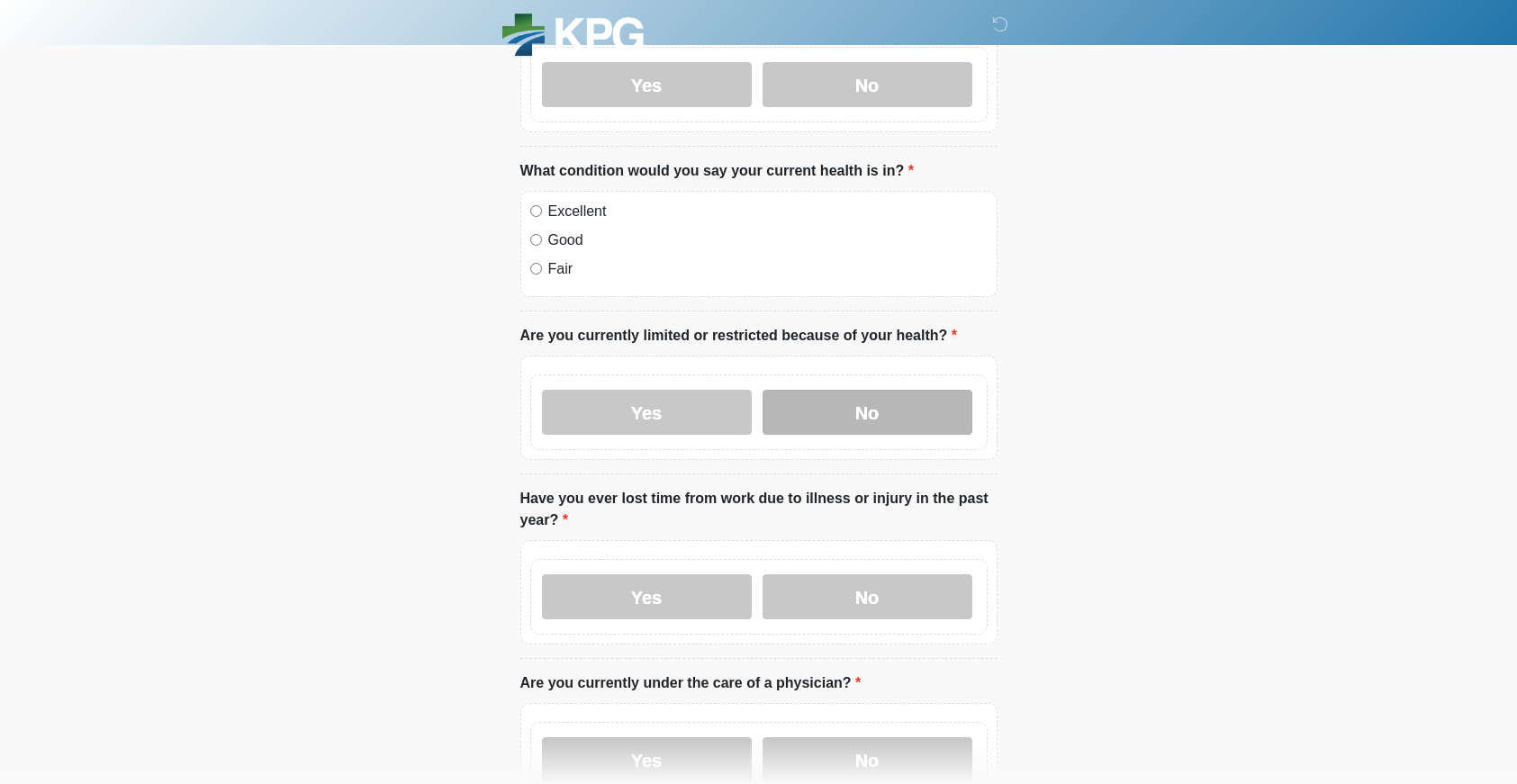
click at [865, 399] on label "No" at bounding box center [867, 412] width 209 height 45
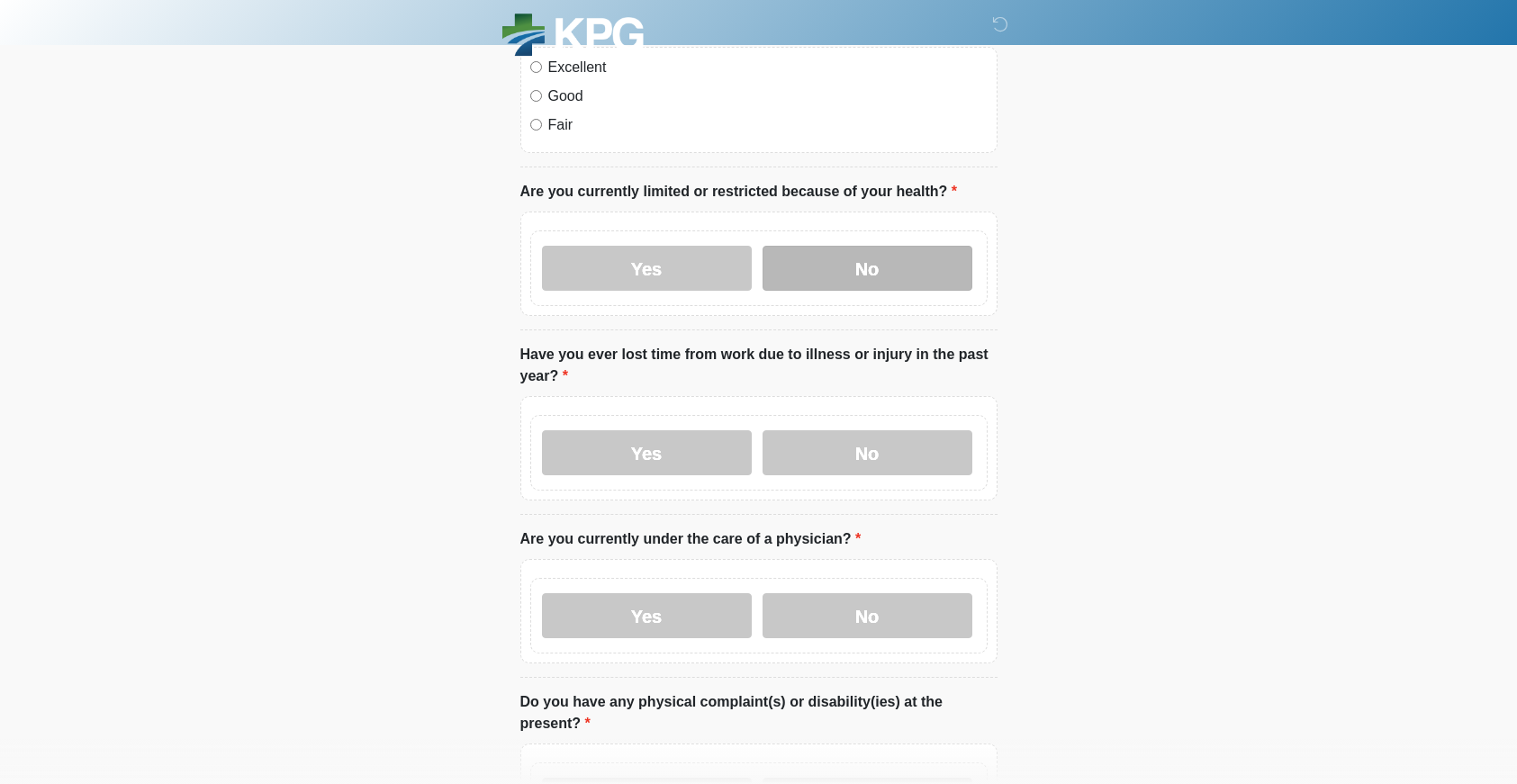
scroll to position [1260, 0]
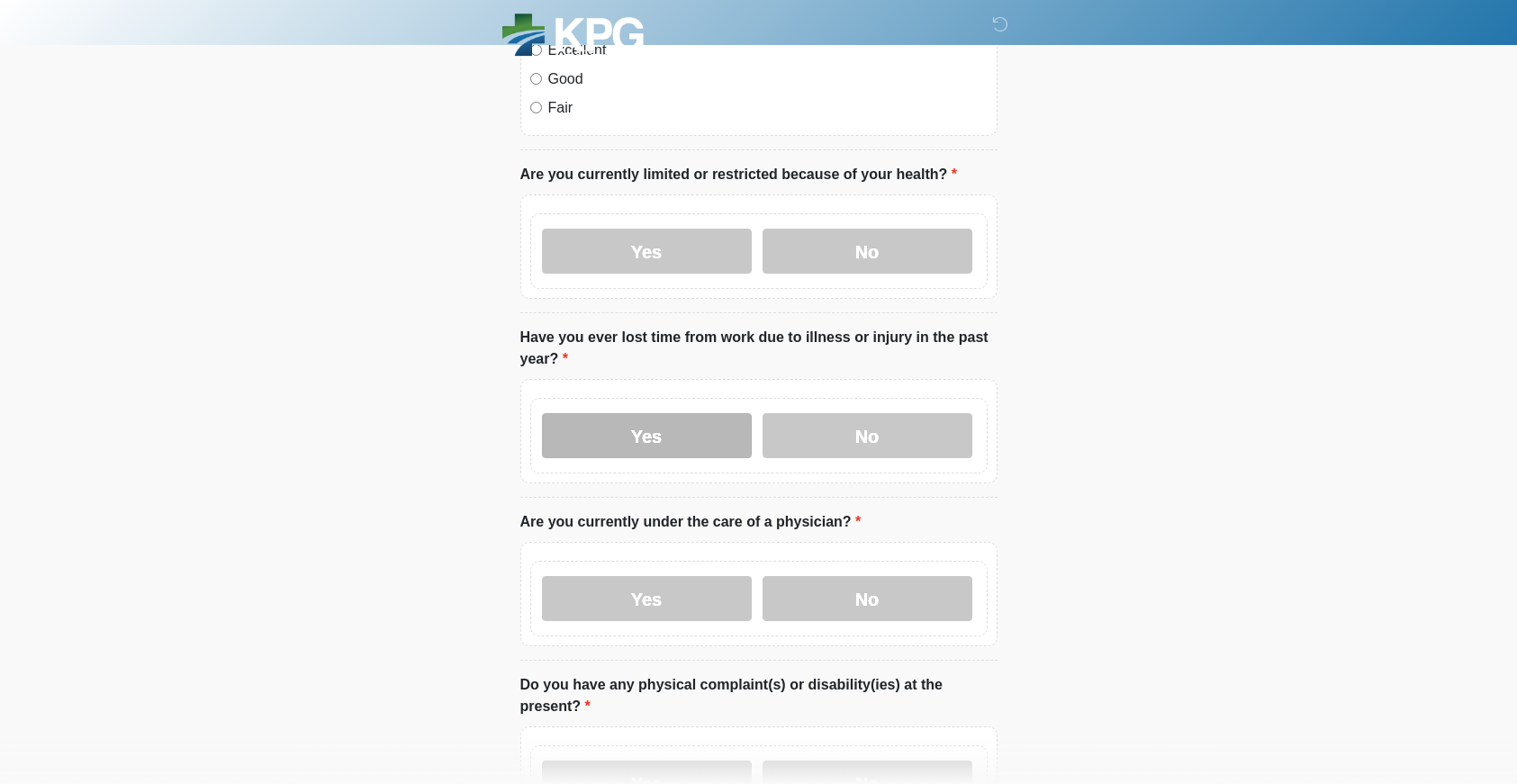
click at [666, 448] on label "Yes" at bounding box center [647, 435] width 209 height 45
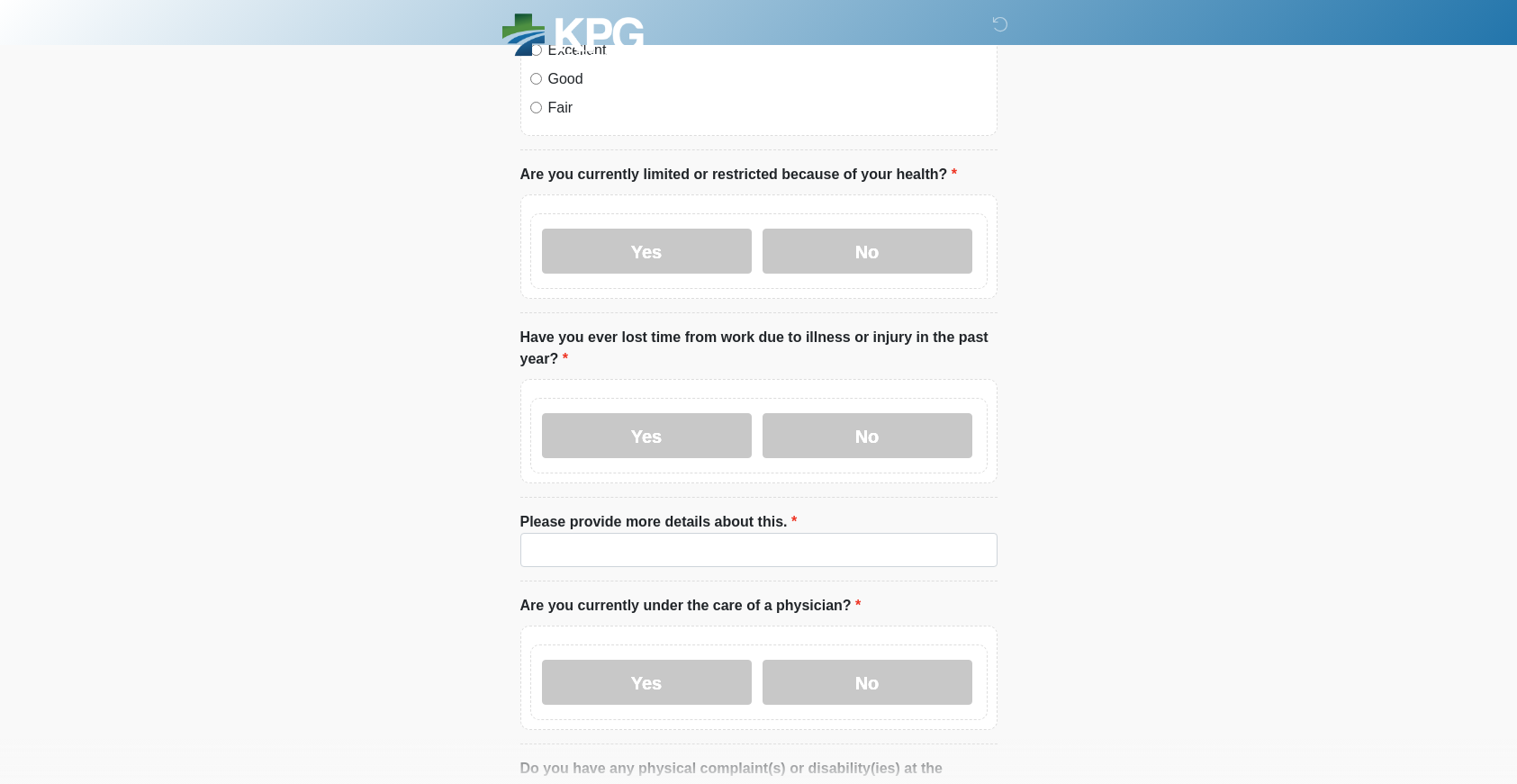
click at [678, 515] on label "Please provide more details about this." at bounding box center [658, 522] width 277 height 22
click at [678, 533] on input "Please provide more details about this." at bounding box center [758, 550] width 477 height 35
click at [678, 536] on input "Please provide more details about this." at bounding box center [758, 550] width 477 height 35
type input "**********"
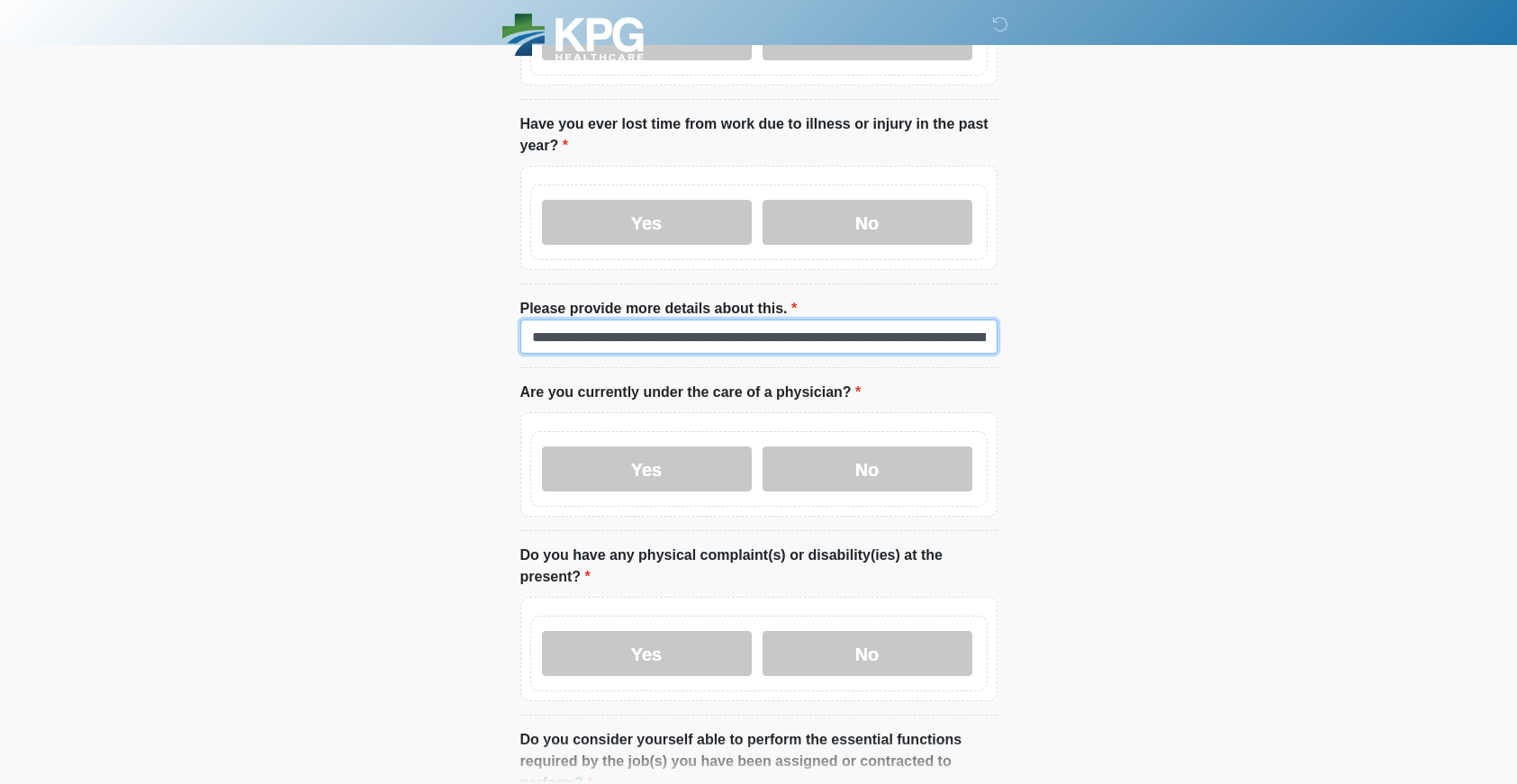
scroll to position [1474, 0]
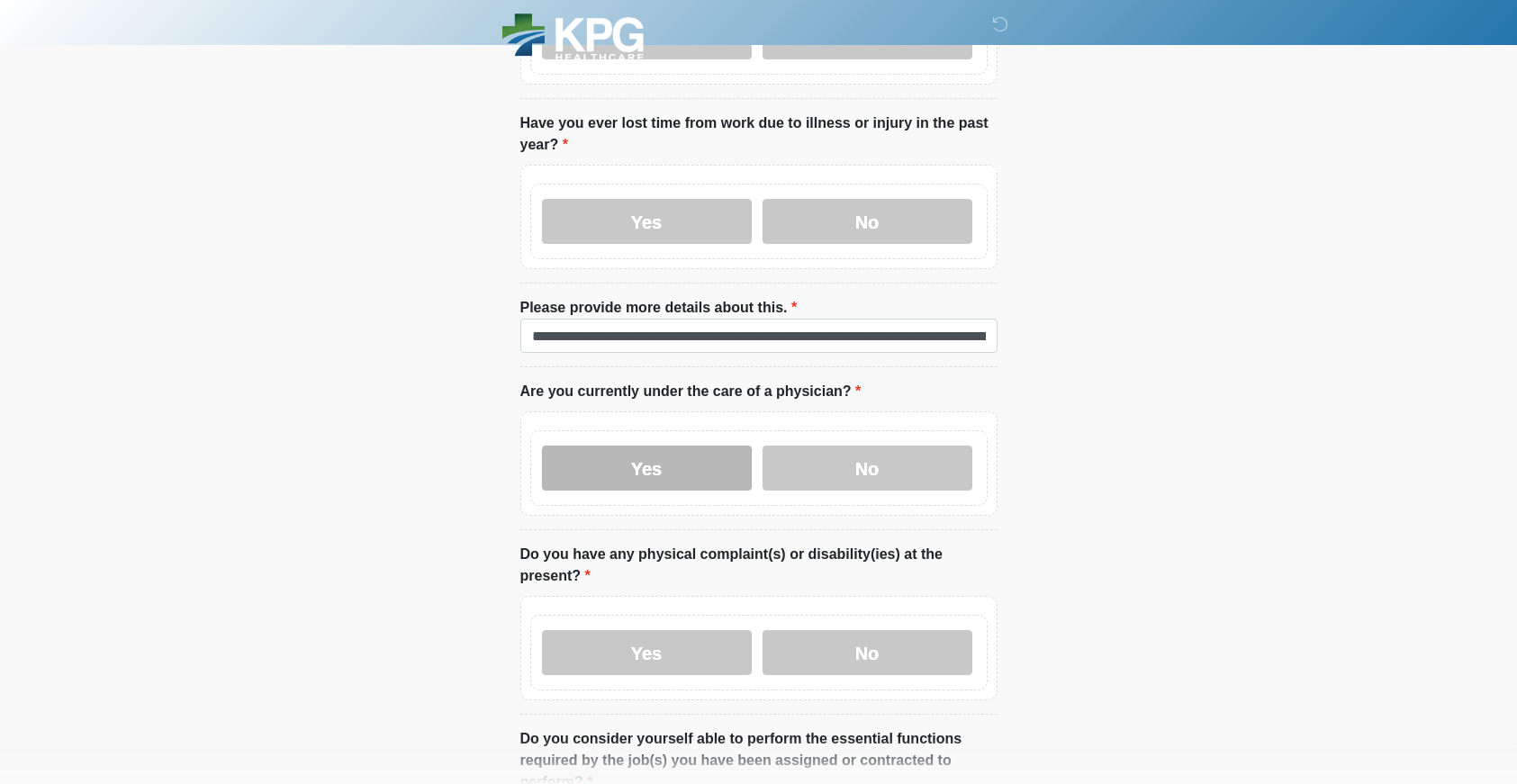
click at [704, 463] on label "Yes" at bounding box center [647, 467] width 209 height 45
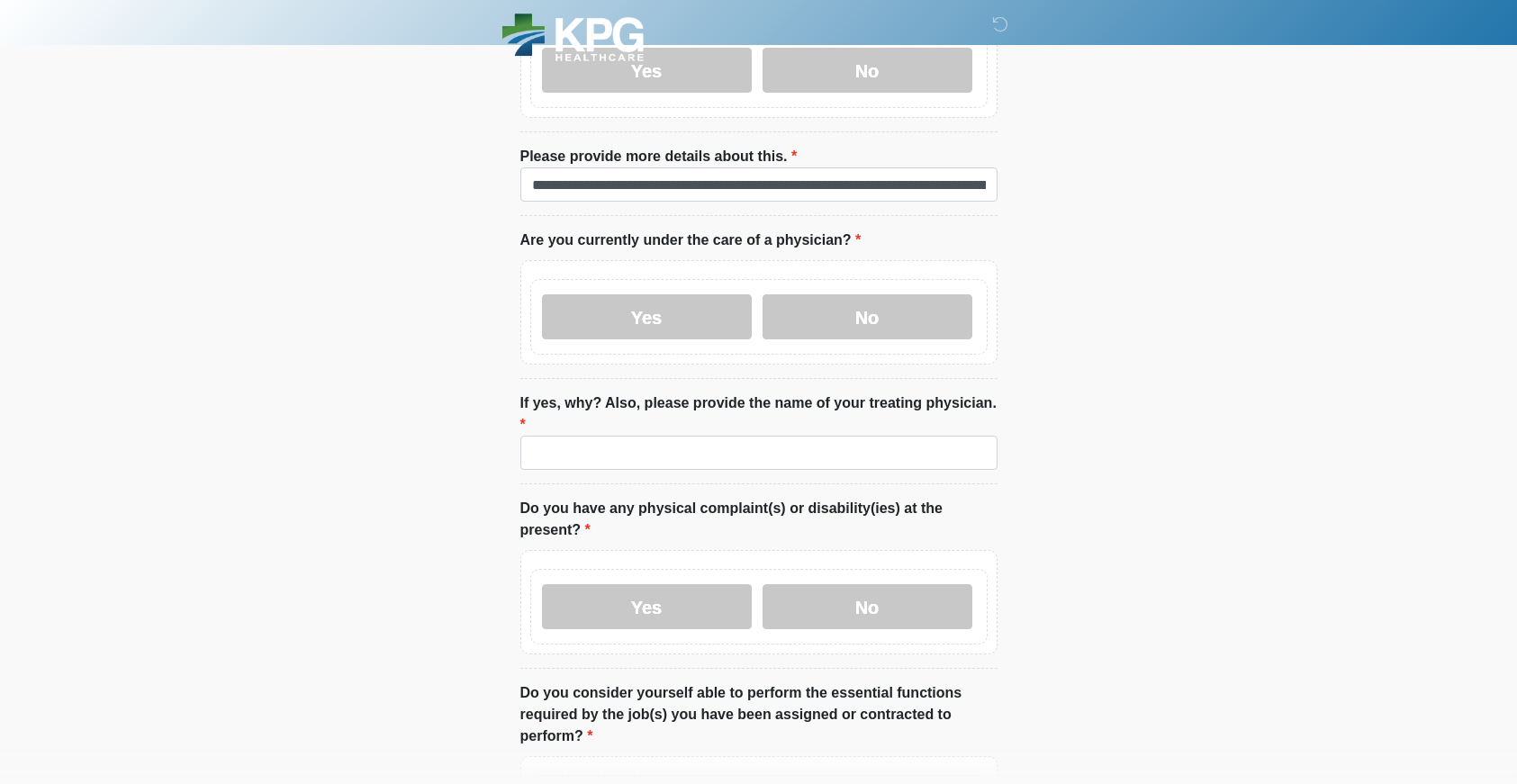
scroll to position [1628, 0]
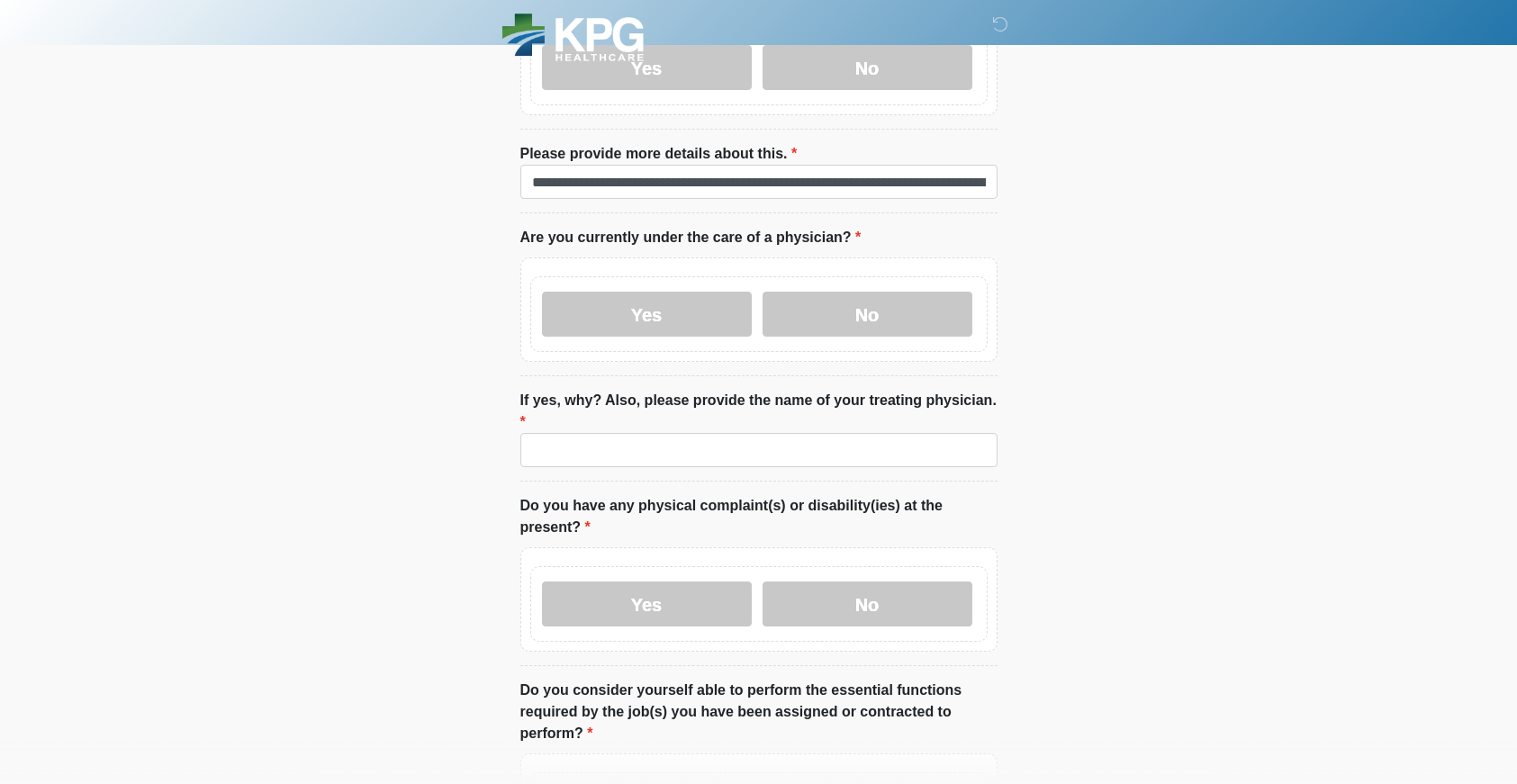
click at [728, 425] on label "If yes, why? Also, please provide the name of your treating physician." at bounding box center [758, 411] width 477 height 43
click at [728, 433] on input "If yes, why? Also, please provide the name of your treating physician." at bounding box center [758, 450] width 477 height 35
click at [728, 440] on input "If yes, why? Also, please provide the name of your treating physician." at bounding box center [758, 450] width 477 height 35
type input "**********"
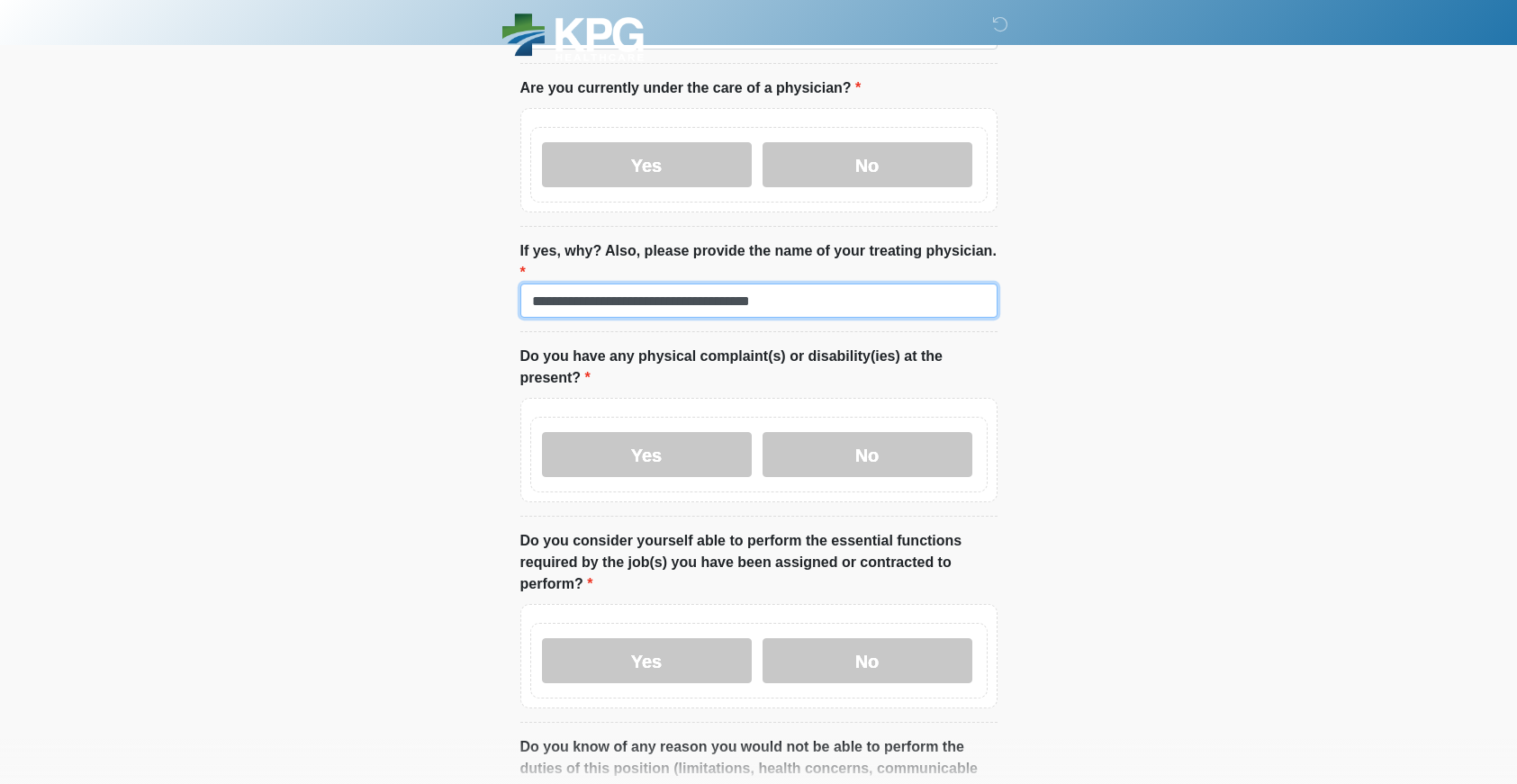
scroll to position [1783, 0]
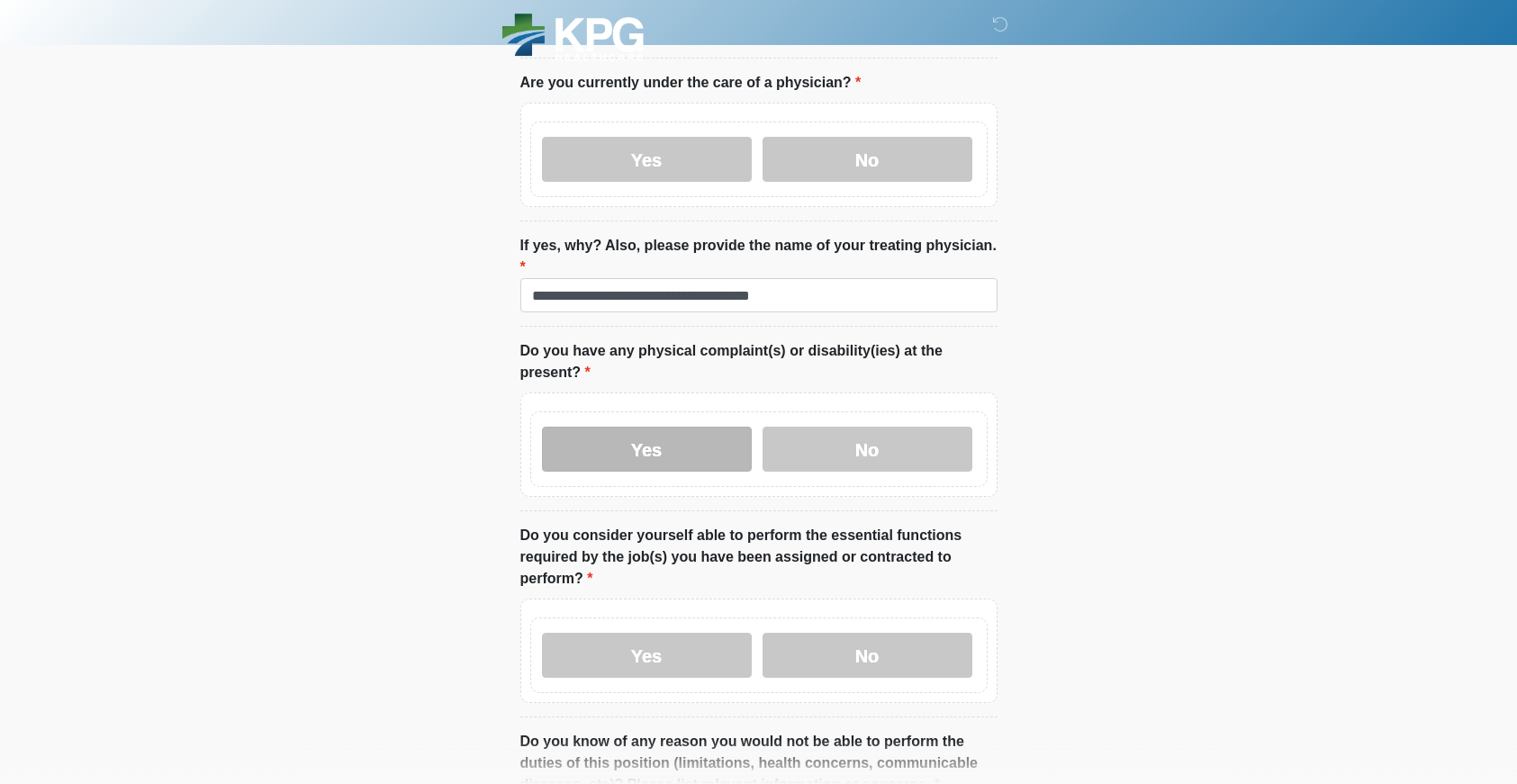
click at [697, 444] on label "Yes" at bounding box center [647, 449] width 209 height 45
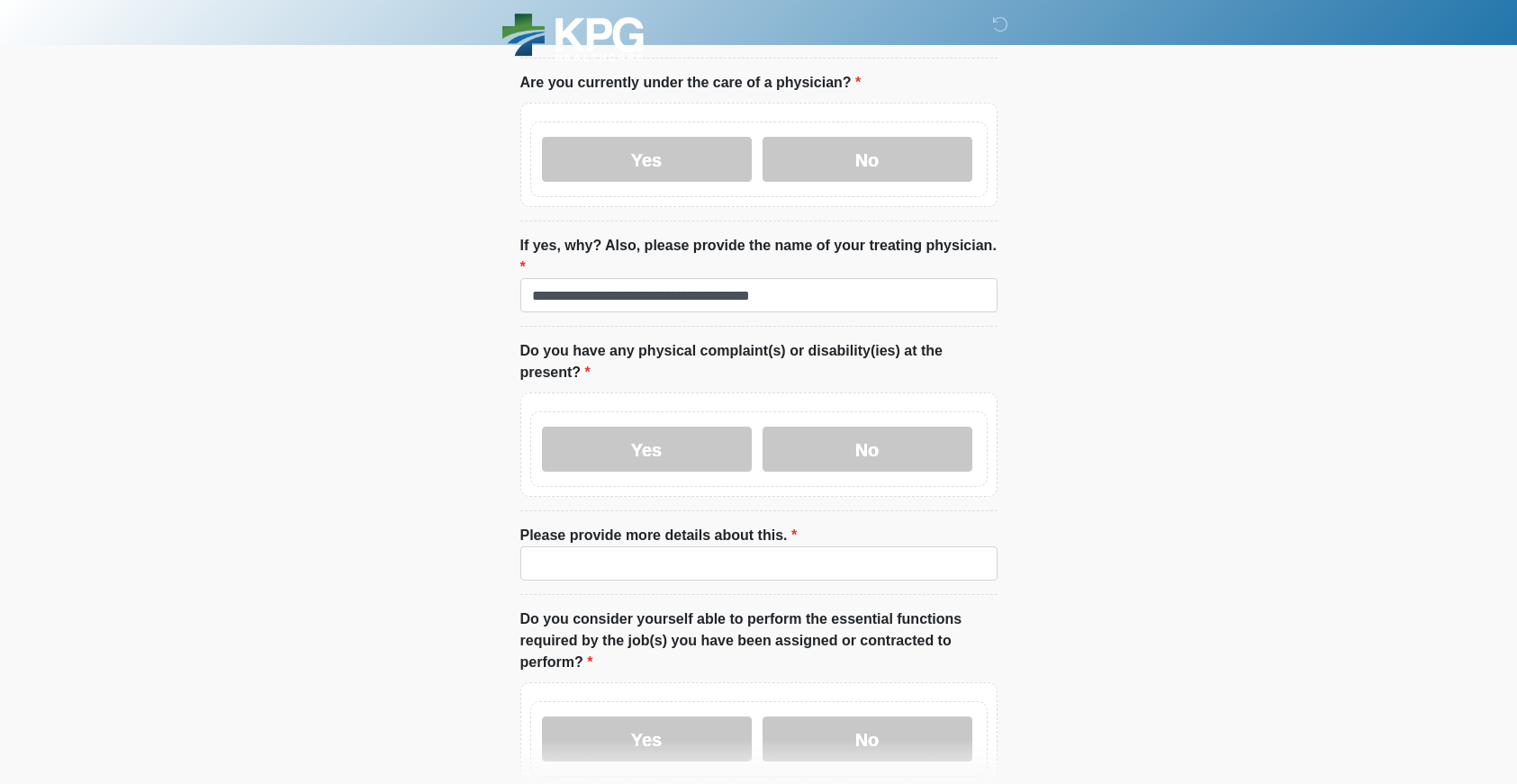
click at [718, 531] on label "Please provide more details about this." at bounding box center [658, 535] width 277 height 22
click at [718, 546] on input "Please provide more details about this." at bounding box center [758, 564] width 477 height 35
click at [719, 552] on input "Please provide more details about this." at bounding box center [758, 564] width 477 height 35
type input "**********"
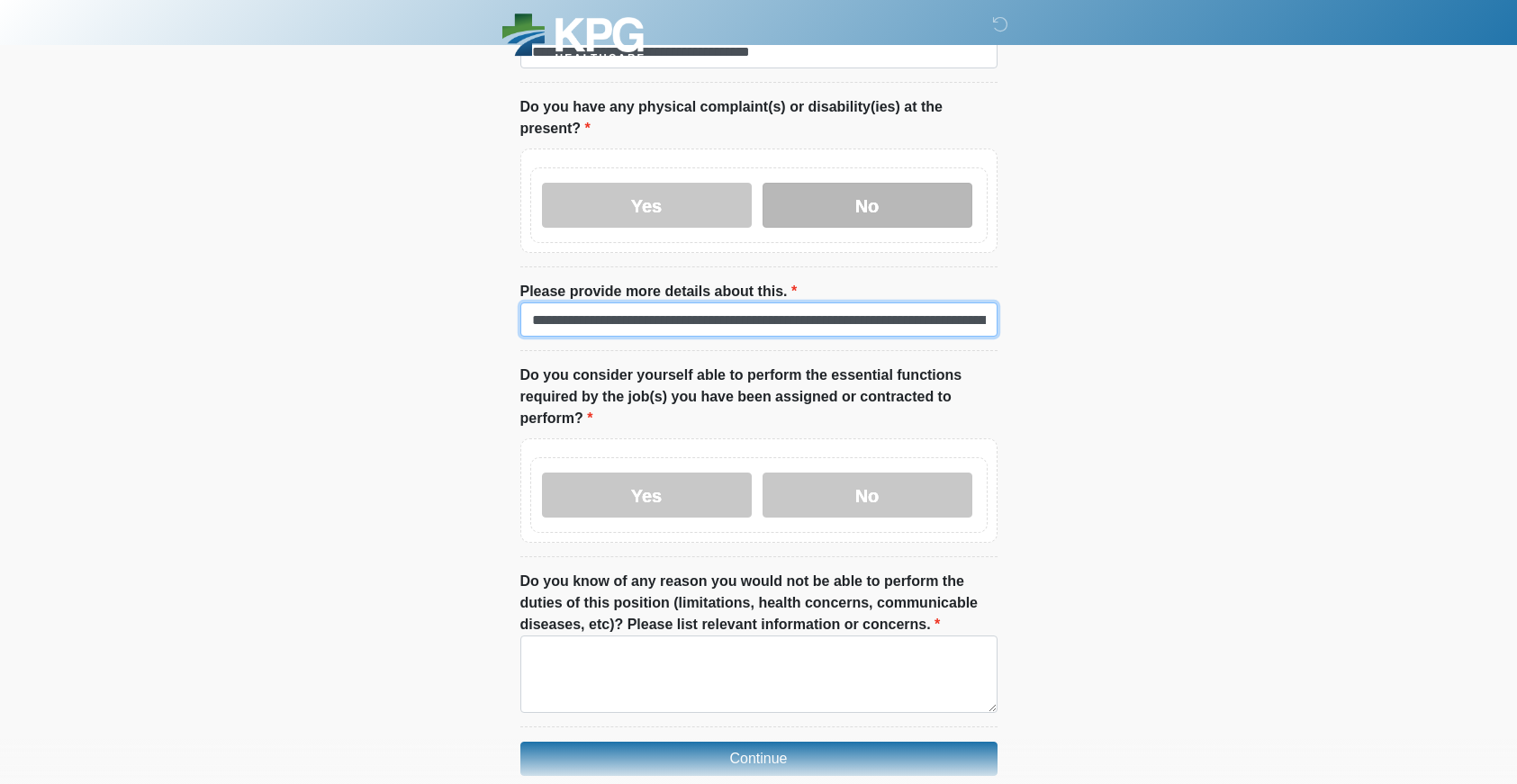
scroll to position [2033, 0]
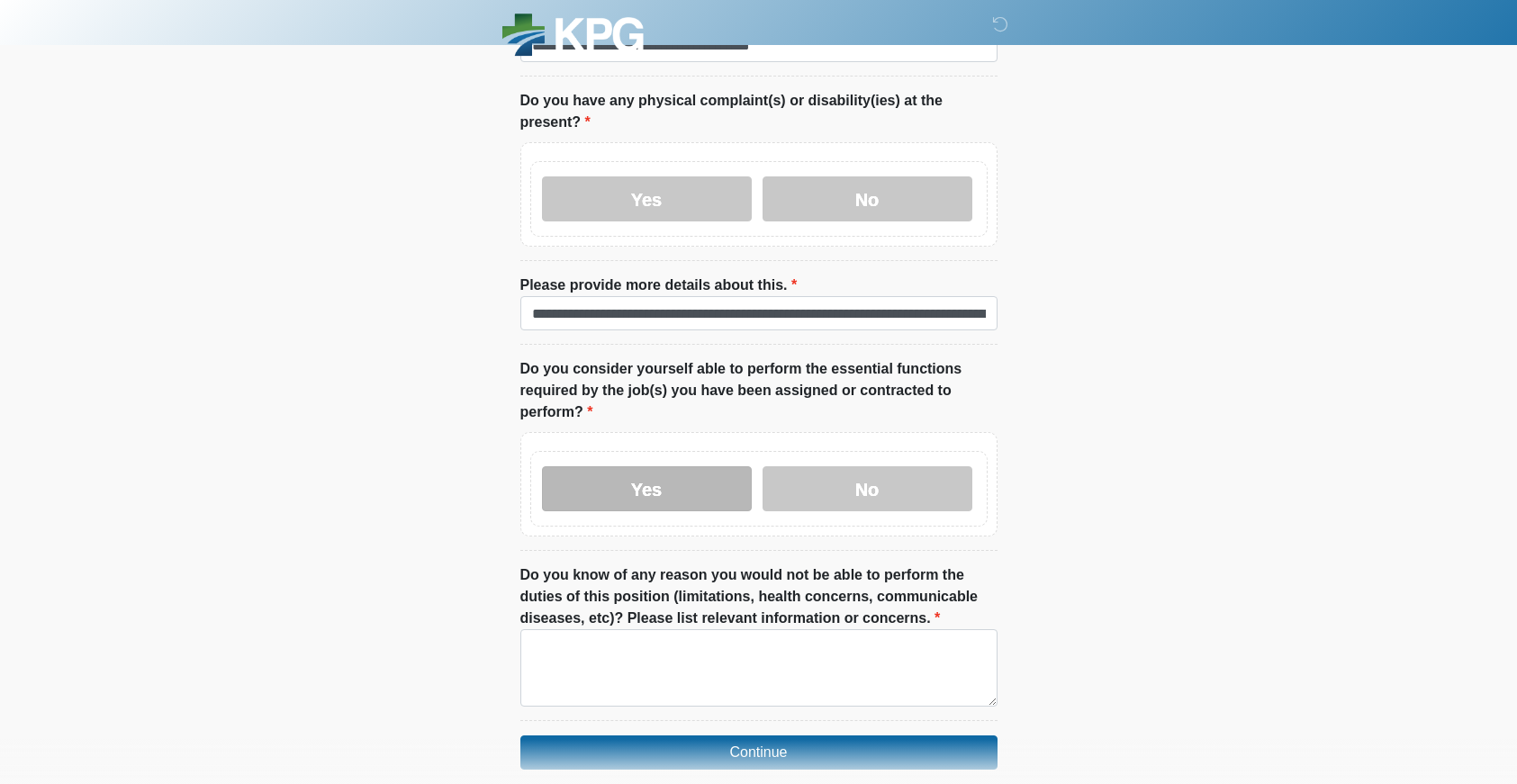
click at [684, 487] on label "Yes" at bounding box center [647, 488] width 209 height 45
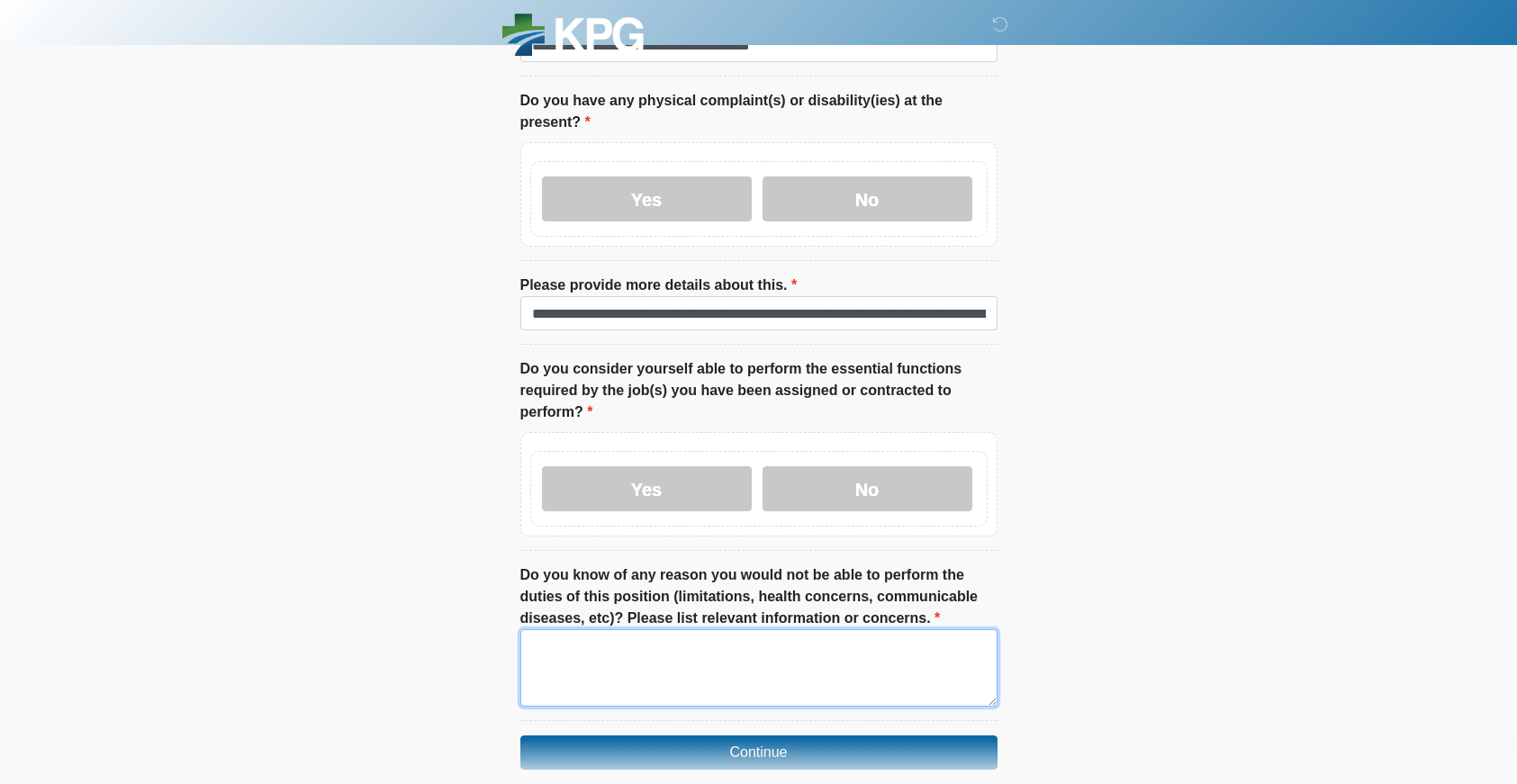
click at [709, 645] on textarea "Do you know of any reason you would not be able to perform the duties of this p…" at bounding box center [758, 667] width 477 height 77
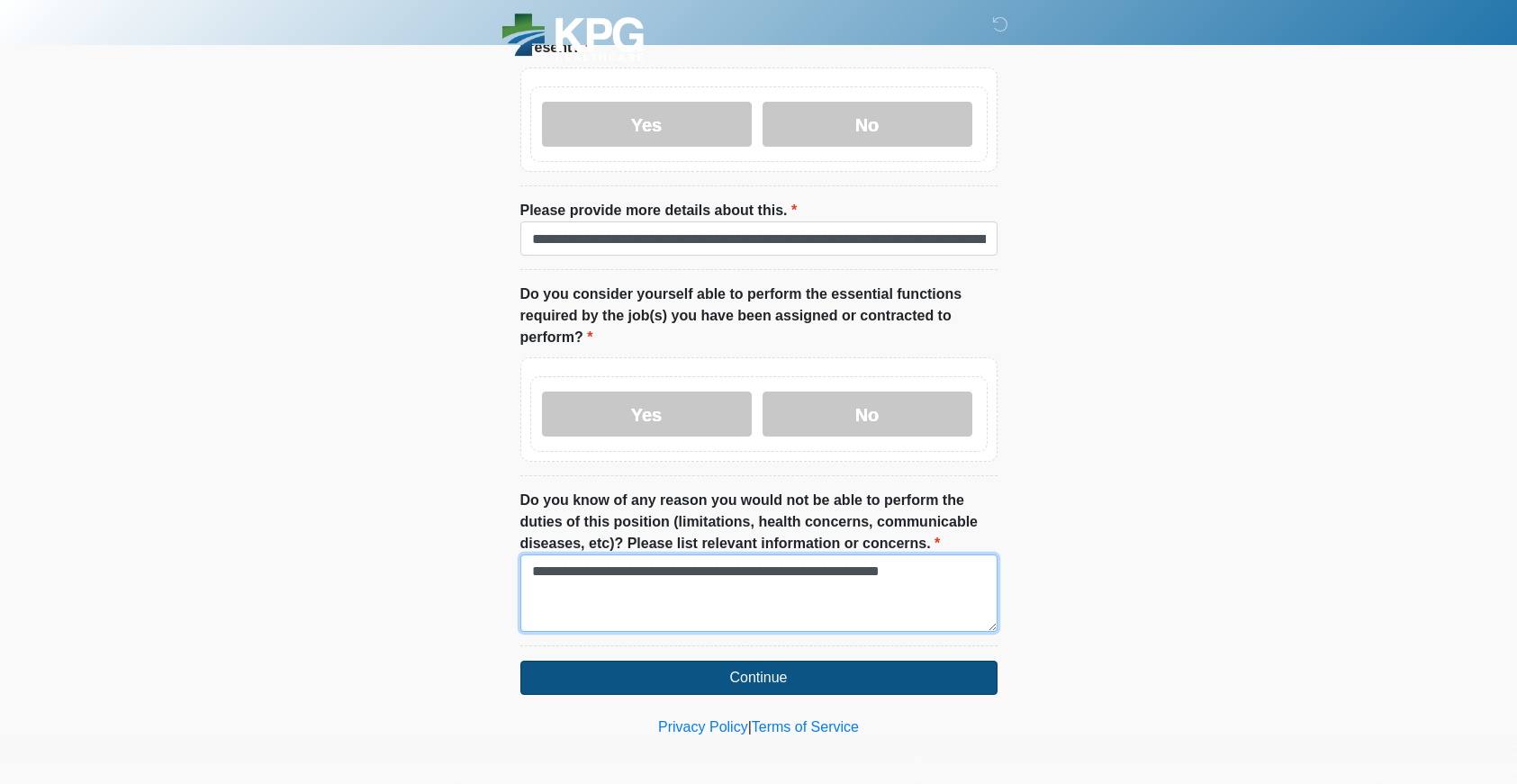
type textarea "**********"
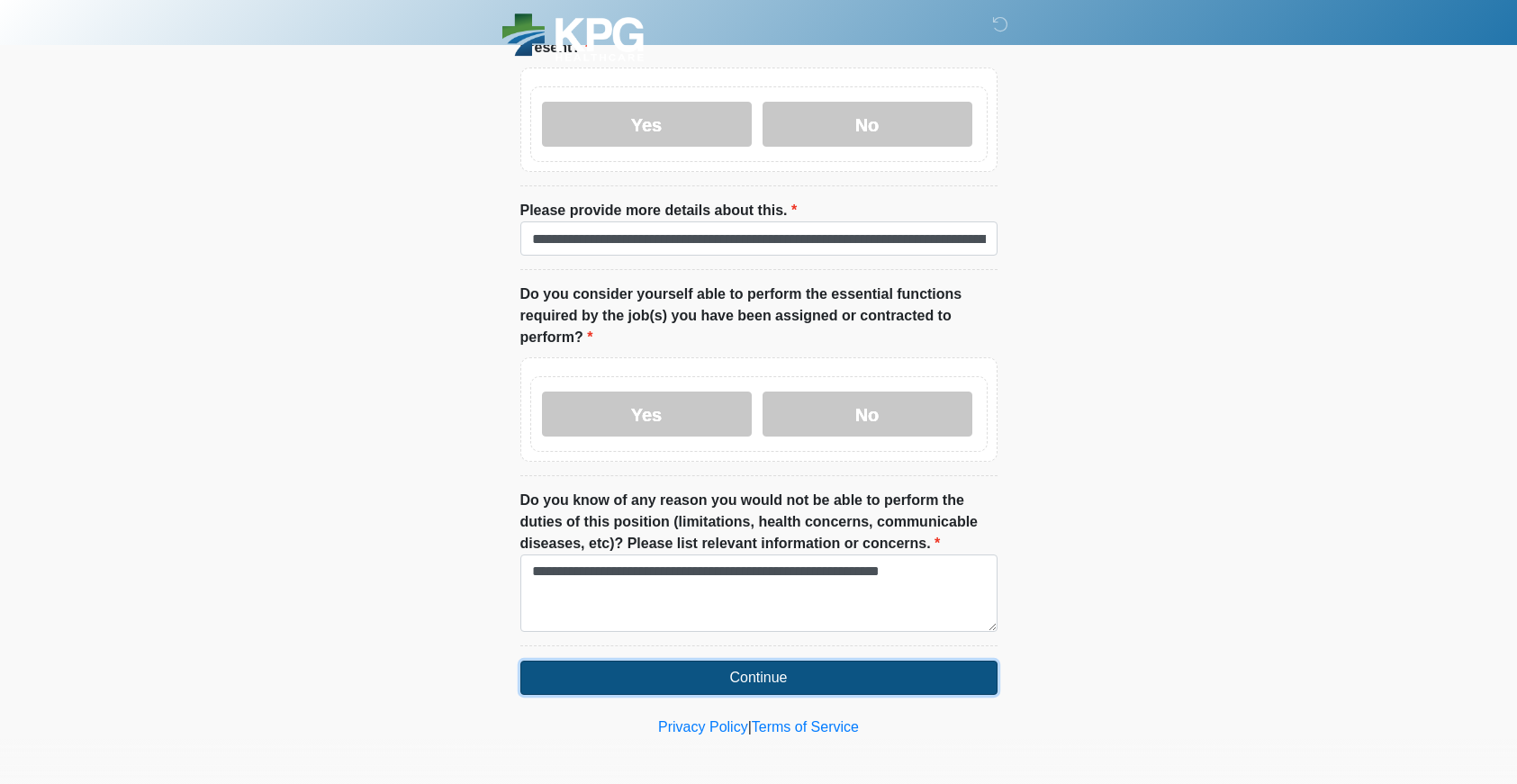
click at [702, 678] on button "Continue" at bounding box center [758, 678] width 477 height 35
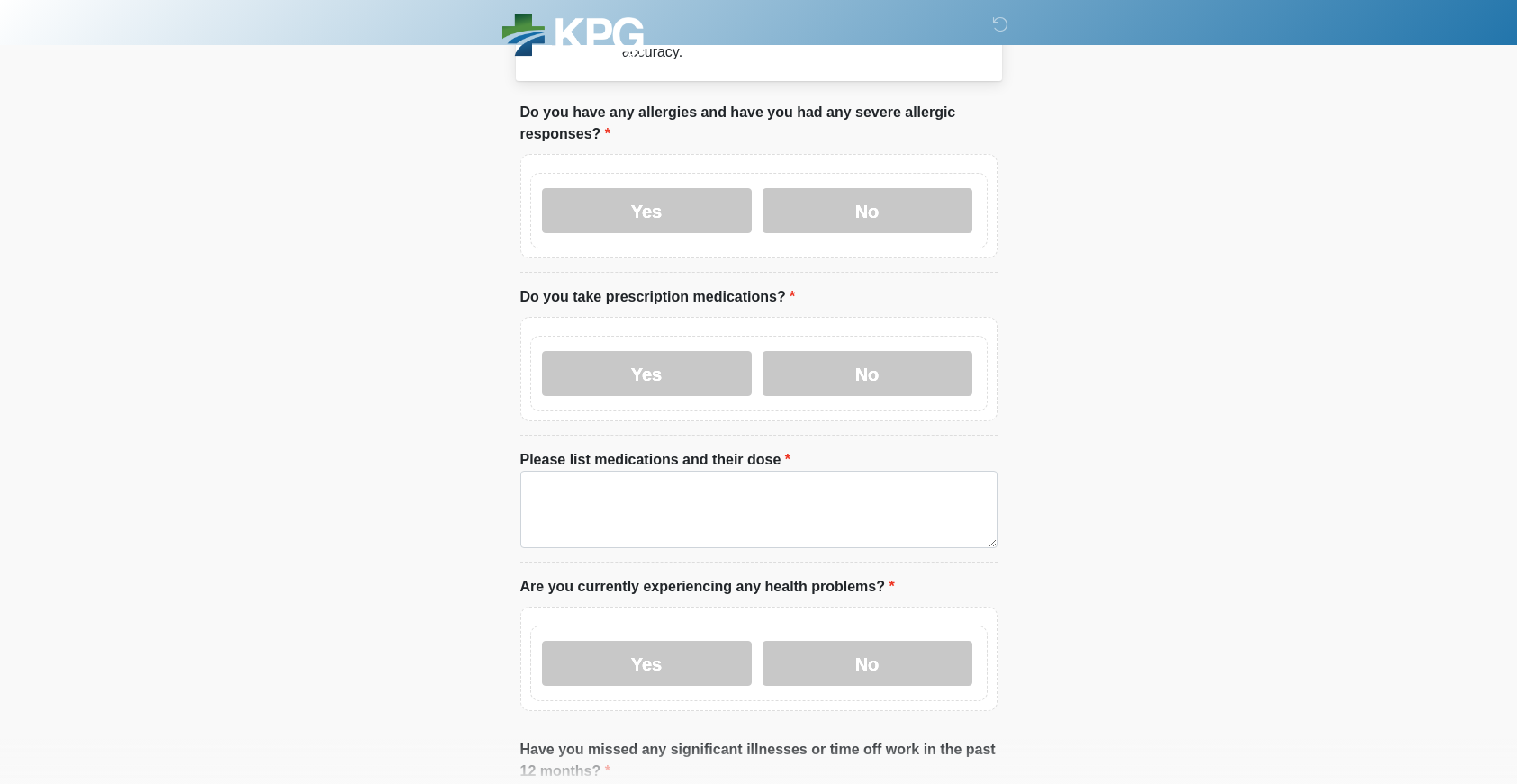
scroll to position [0, 0]
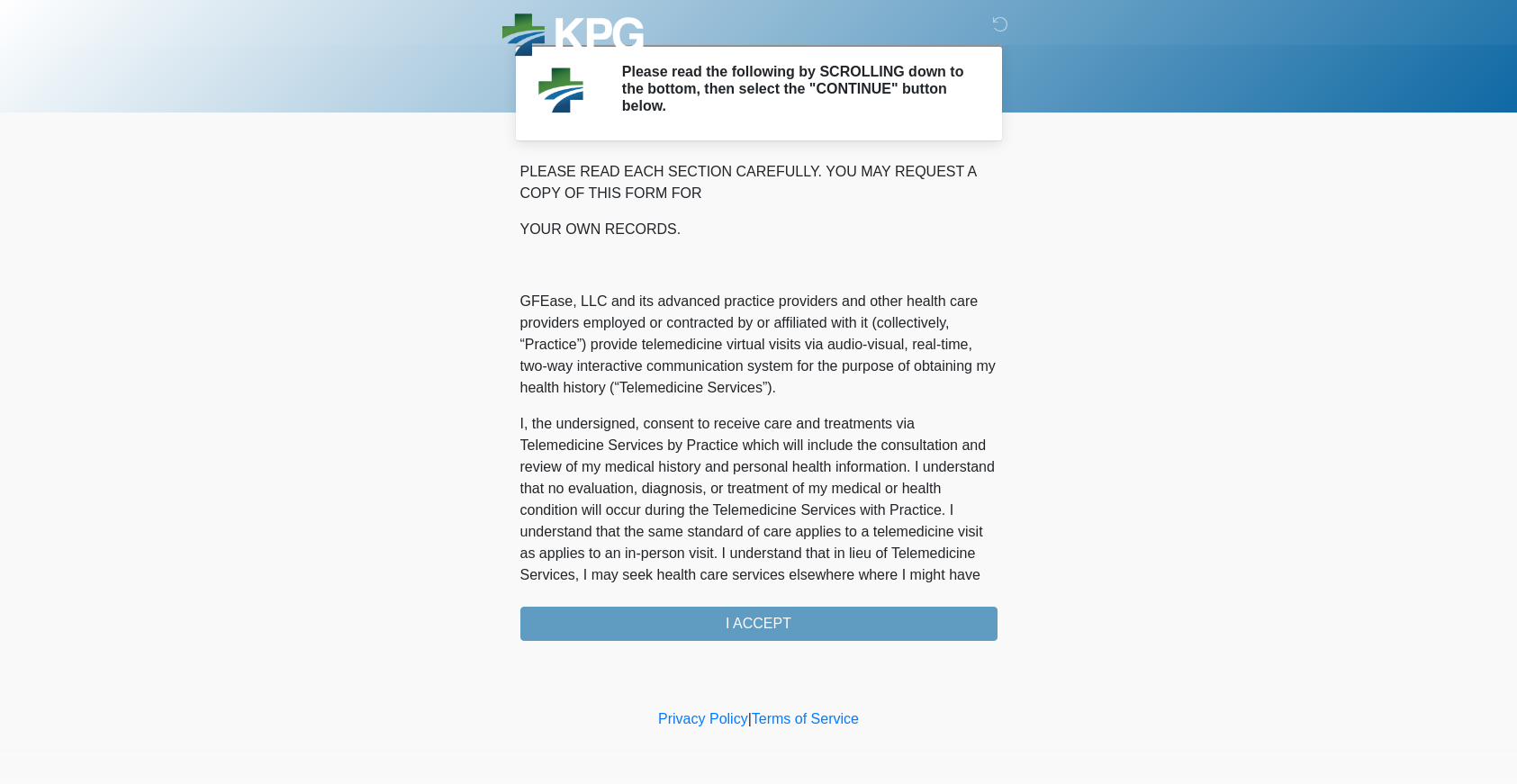
click at [718, 631] on div "PLEASE READ EACH SECTION CAREFULLY. YOU MAY REQUEST A COPY OF THIS FORM FOR YOU…" at bounding box center [758, 401] width 477 height 480
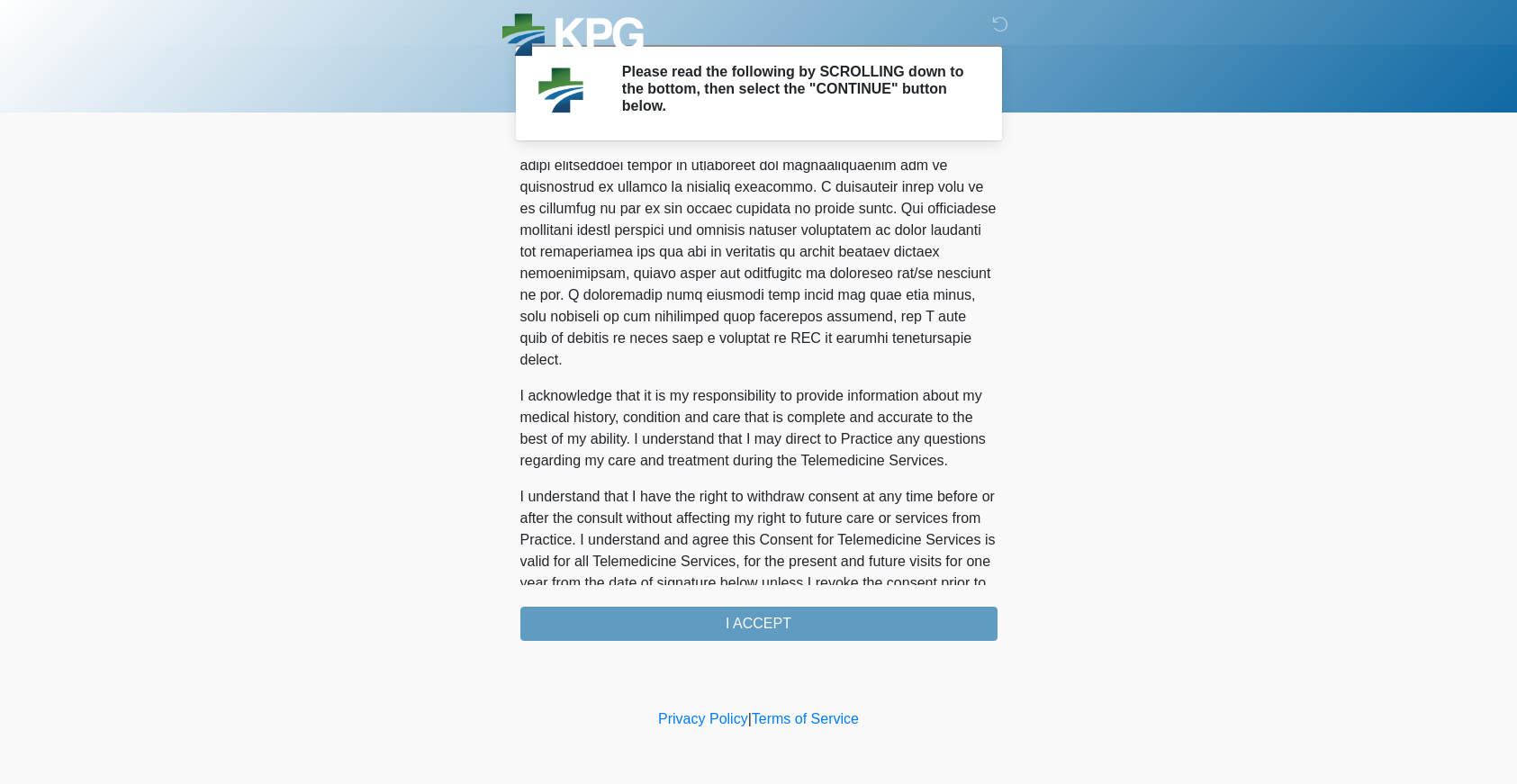
scroll to position [1052, 0]
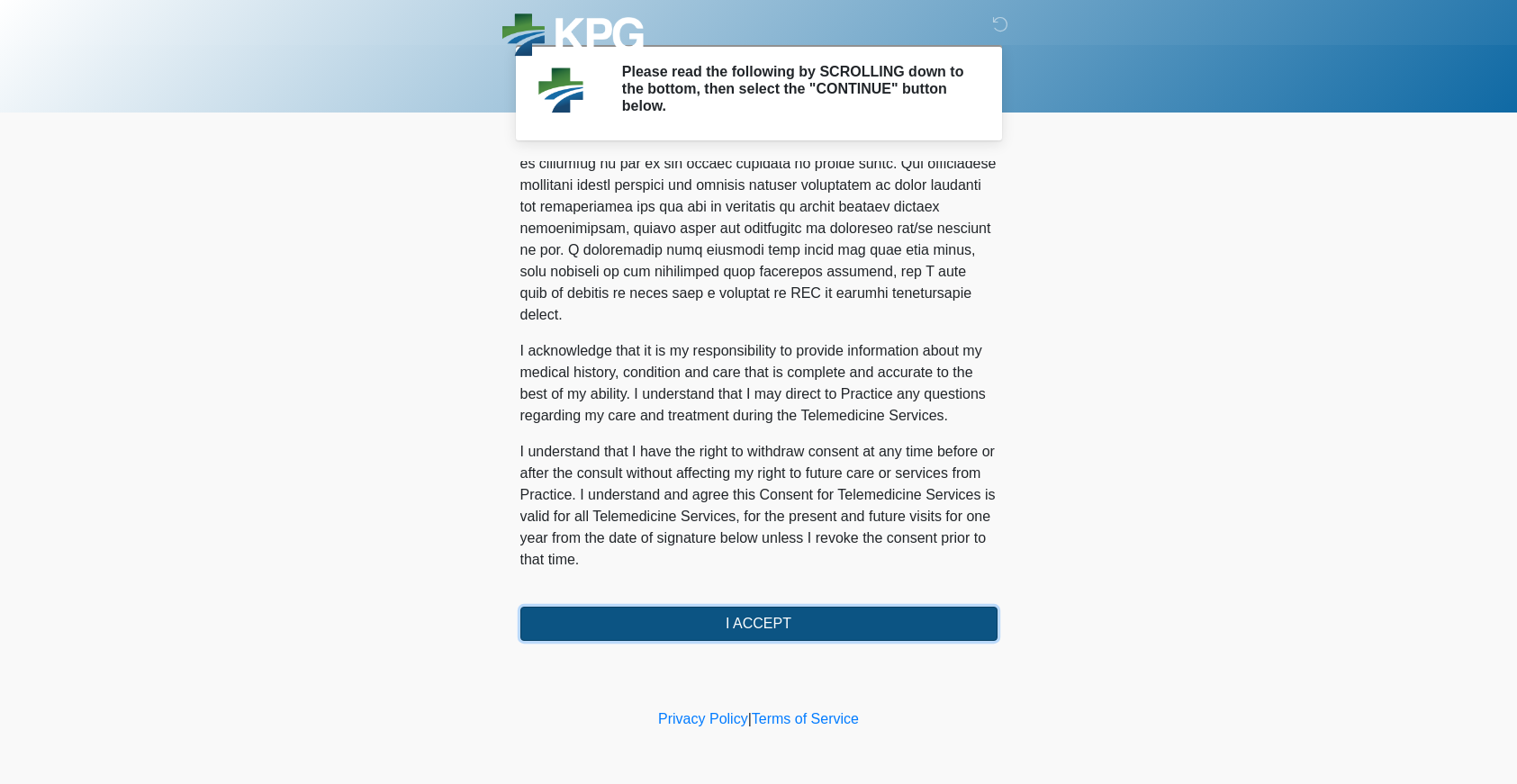
click at [808, 618] on button "I ACCEPT" at bounding box center [758, 624] width 477 height 35
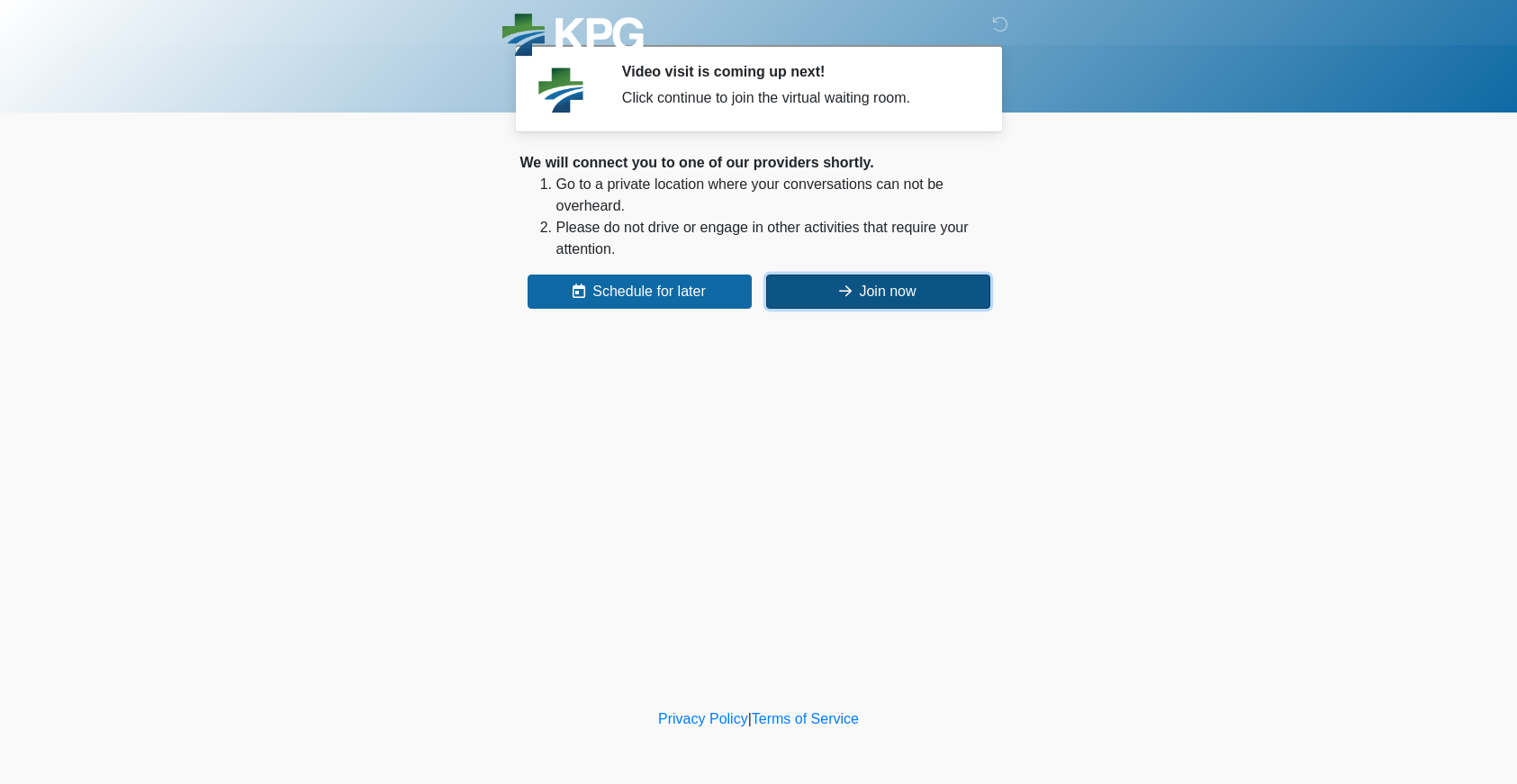
click at [814, 304] on button "Join now" at bounding box center [878, 291] width 224 height 35
